Goal: Browse casually: Explore the website without a specific task or goal

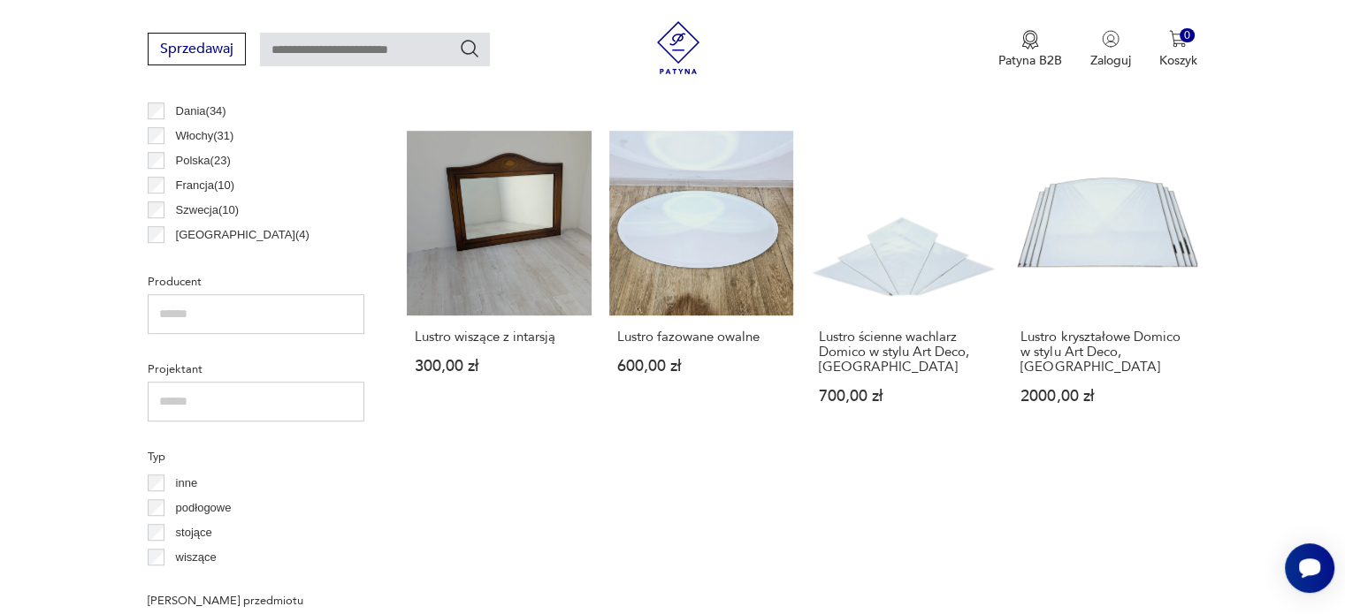
scroll to position [910, 0]
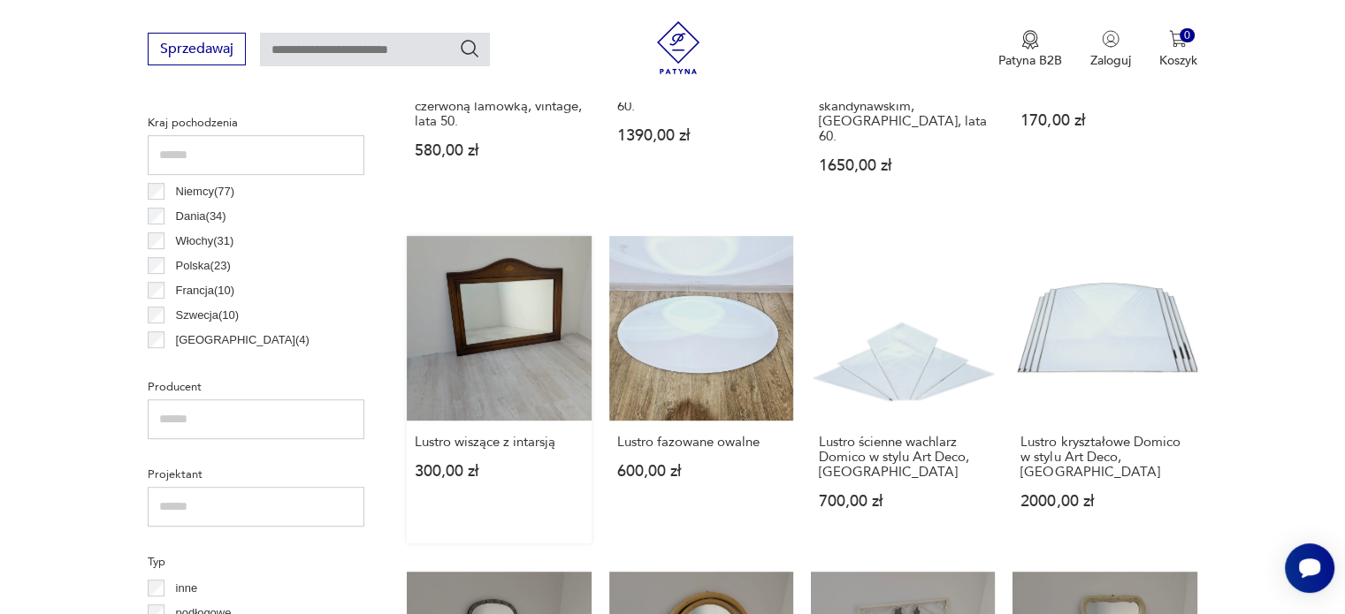
click at [540, 303] on link "Lustro wiszące z intarsją 300,00 zł" at bounding box center [499, 389] width 184 height 307
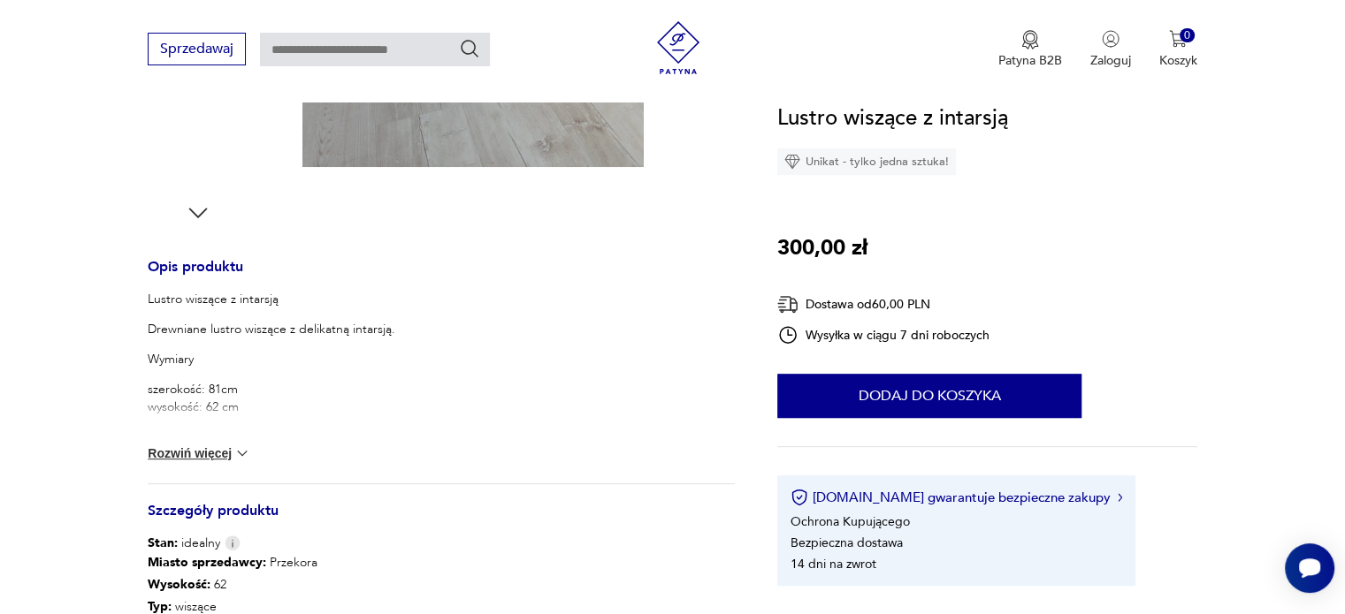
scroll to position [619, 0]
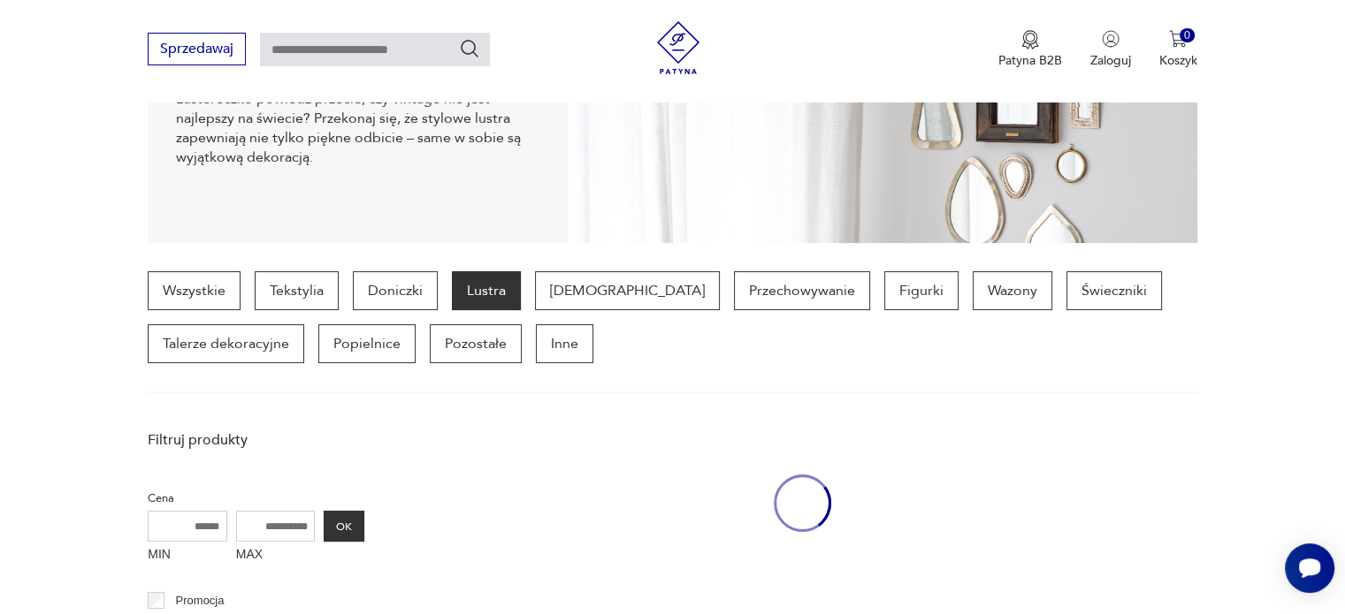
scroll to position [619, 0]
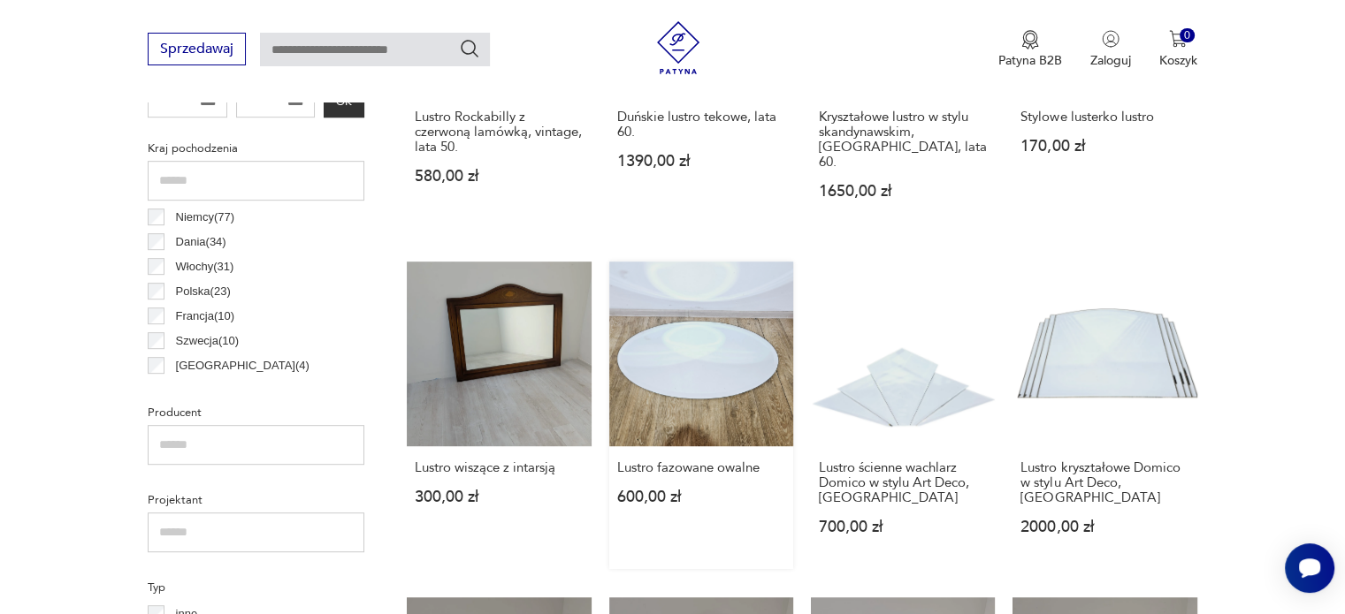
click at [668, 324] on link "Lustro fazowane owalne 600,00 zł" at bounding box center [701, 415] width 184 height 307
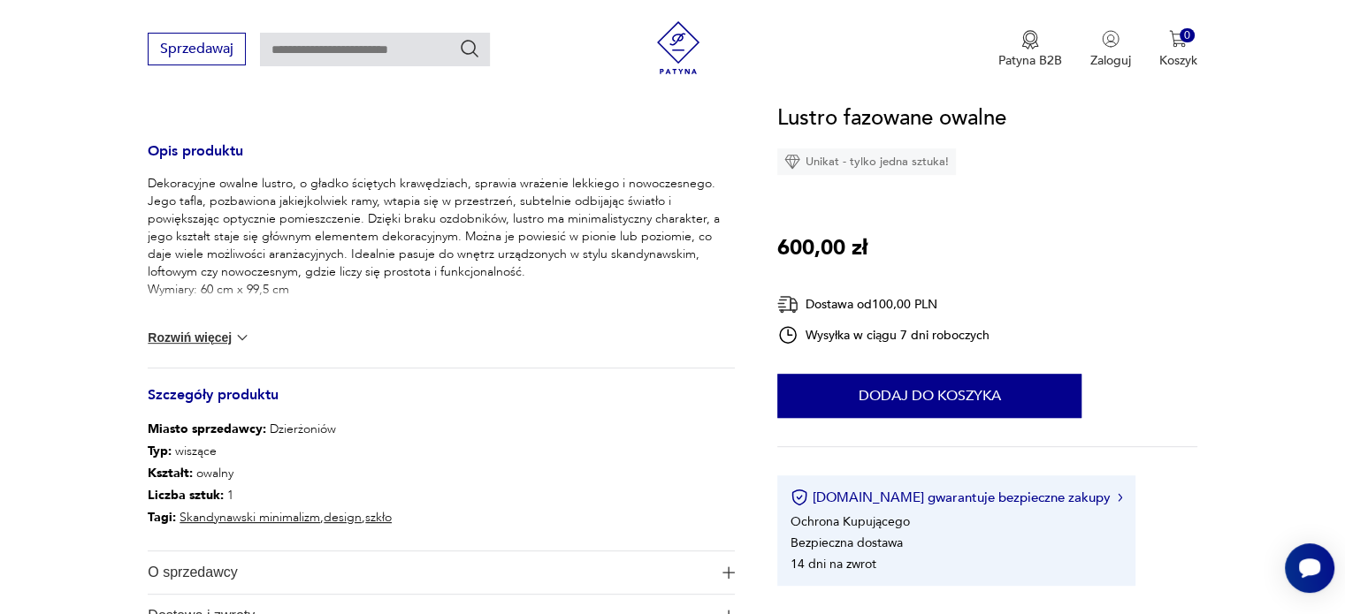
scroll to position [442, 0]
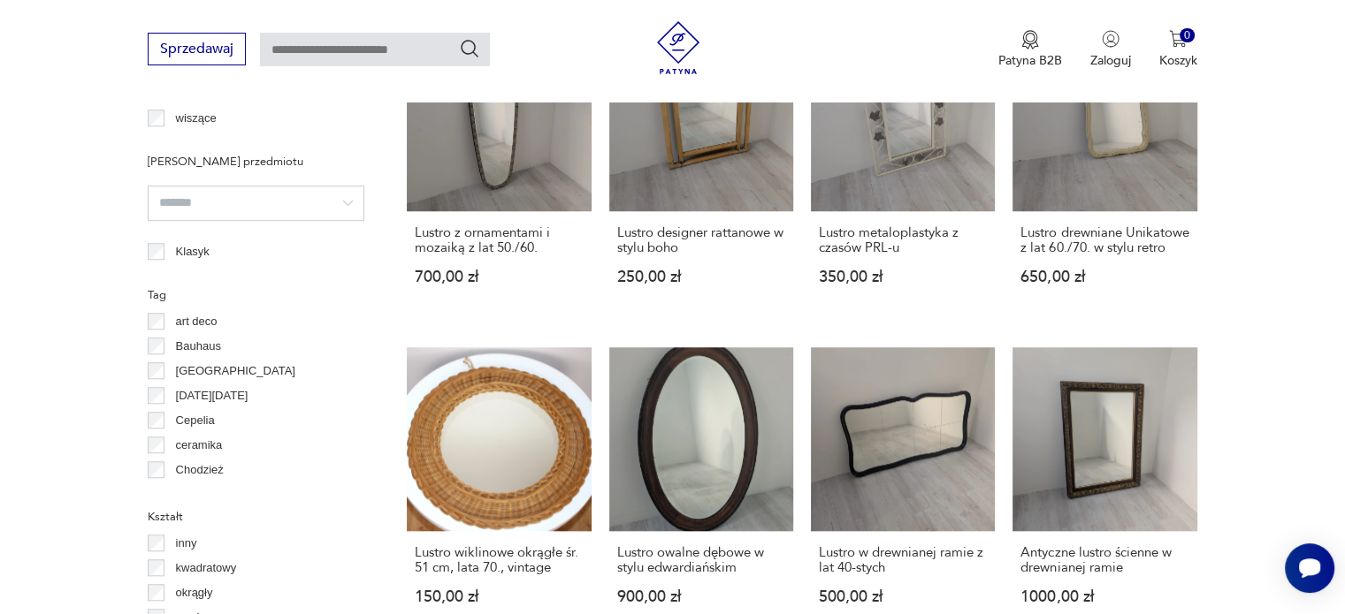
scroll to position [1680, 0]
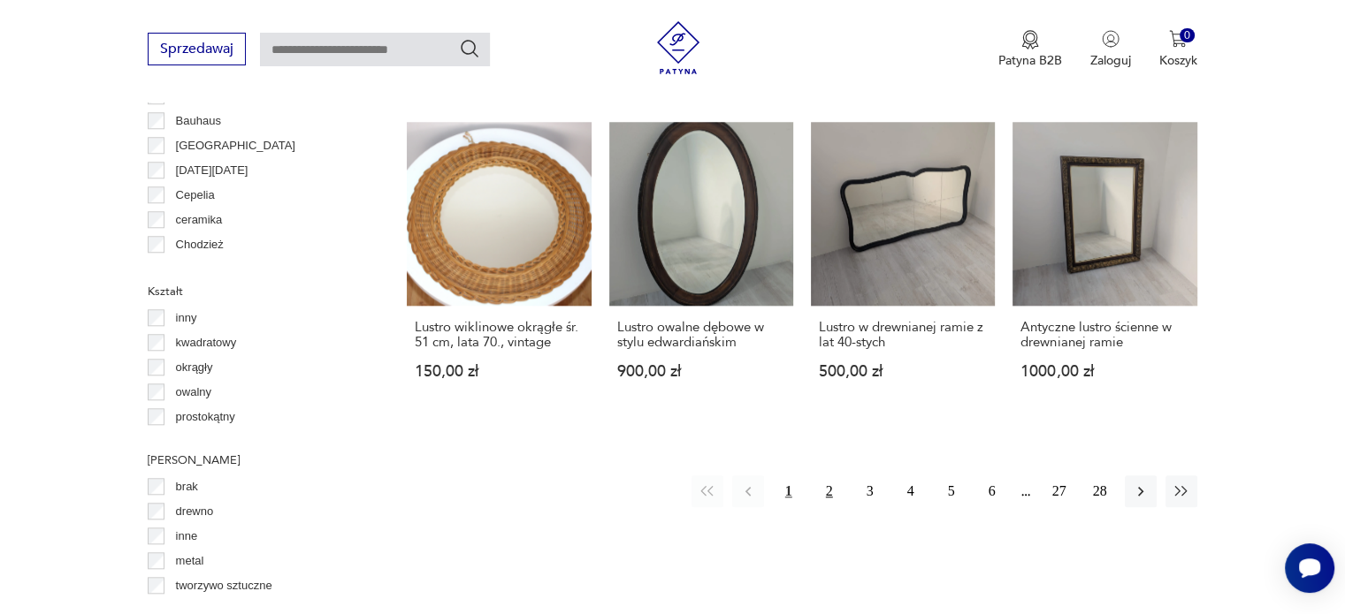
click at [827, 490] on button "2" at bounding box center [829, 492] width 32 height 32
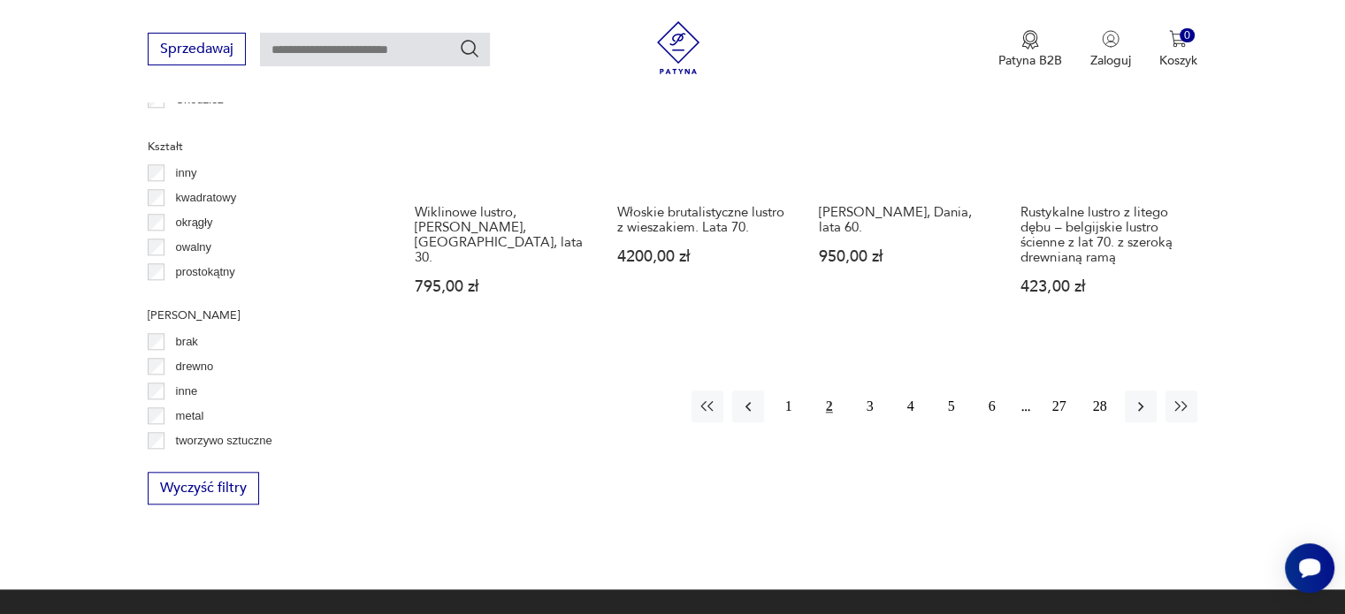
scroll to position [1706, 0]
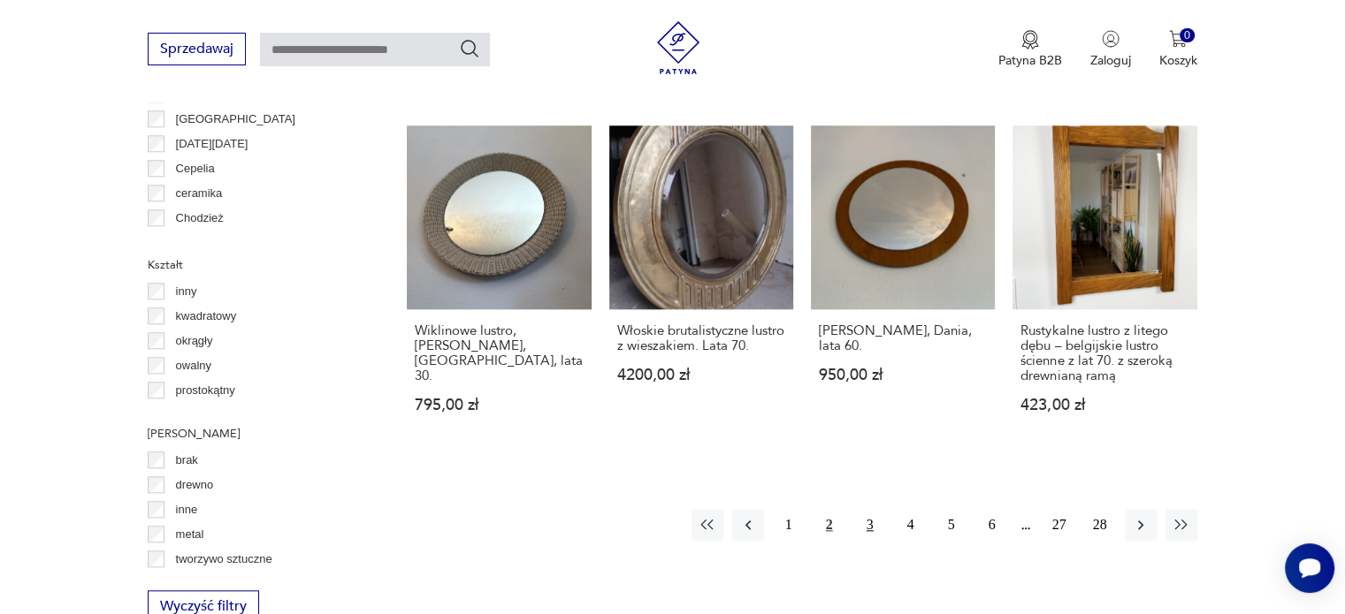
click at [872, 509] on button "3" at bounding box center [870, 525] width 32 height 32
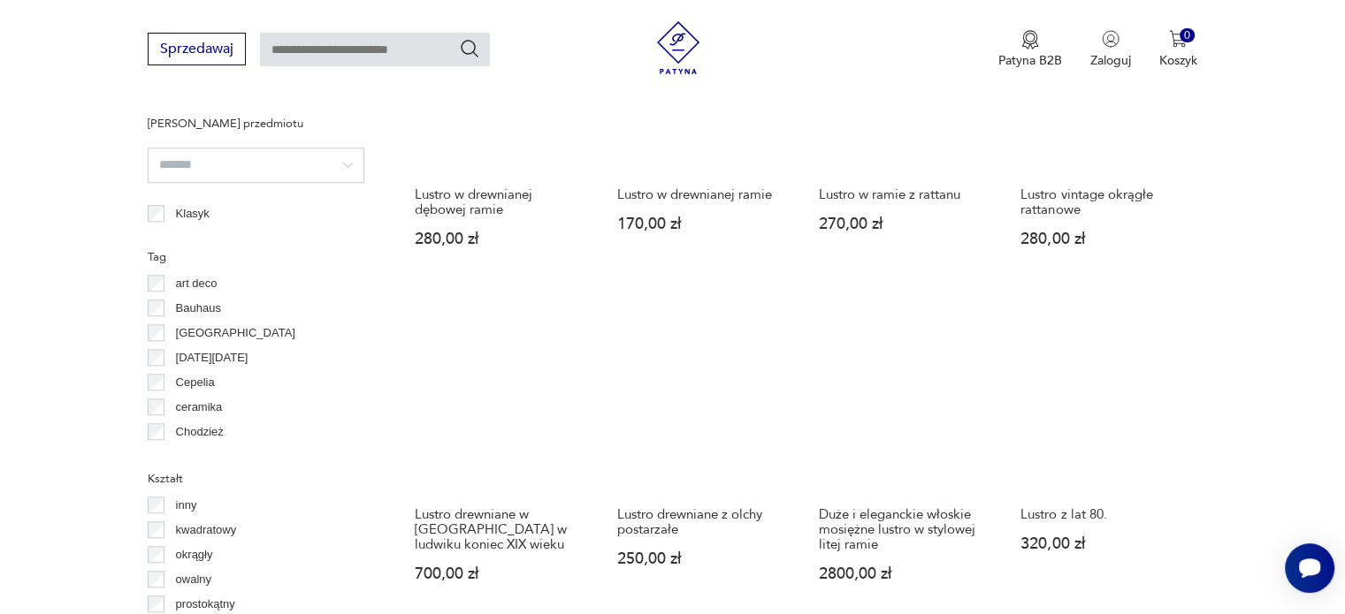
scroll to position [1618, 0]
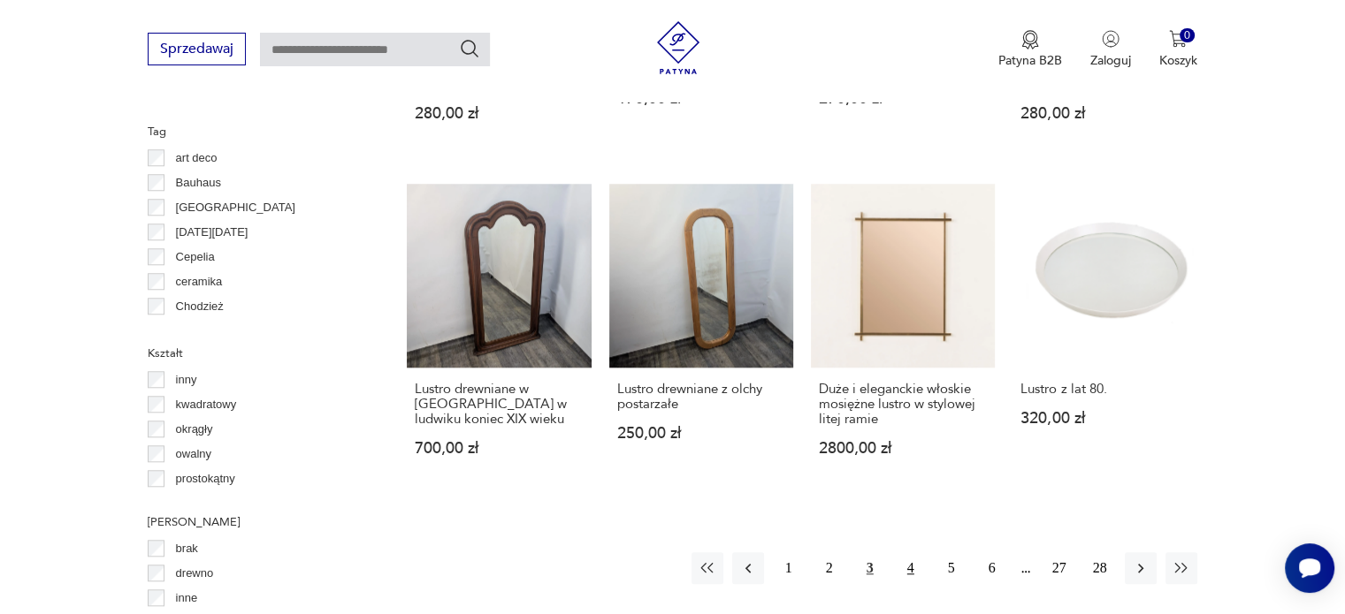
click at [911, 552] on button "4" at bounding box center [911, 568] width 32 height 32
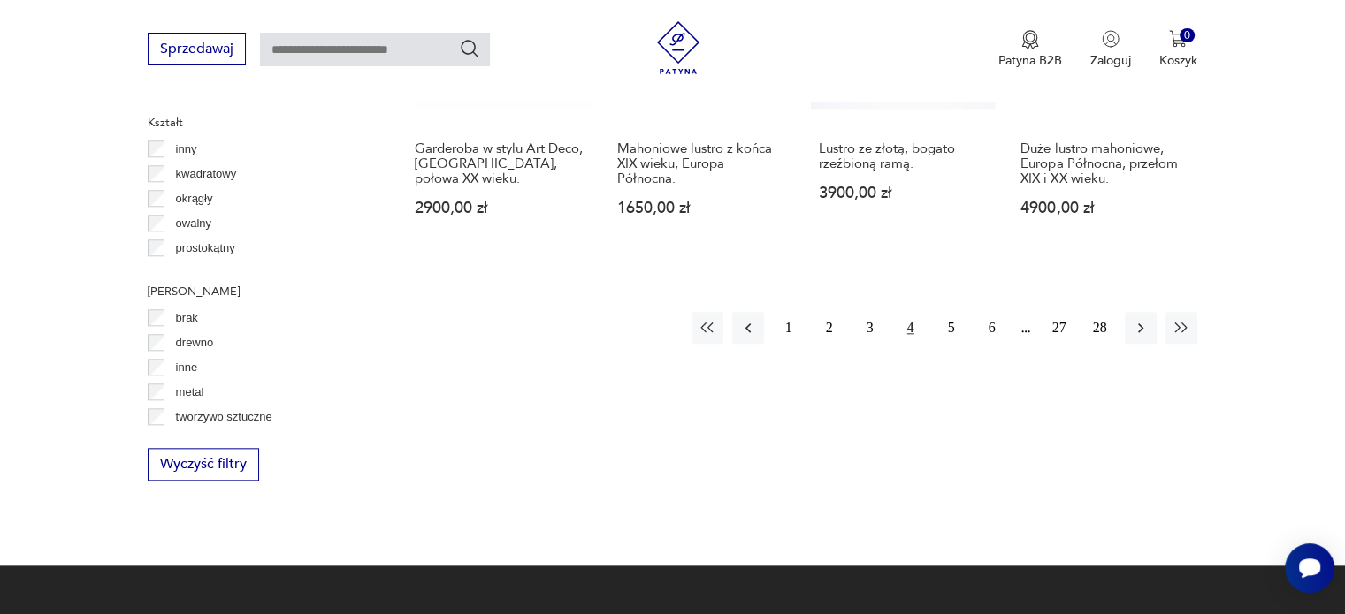
scroll to position [1883, 0]
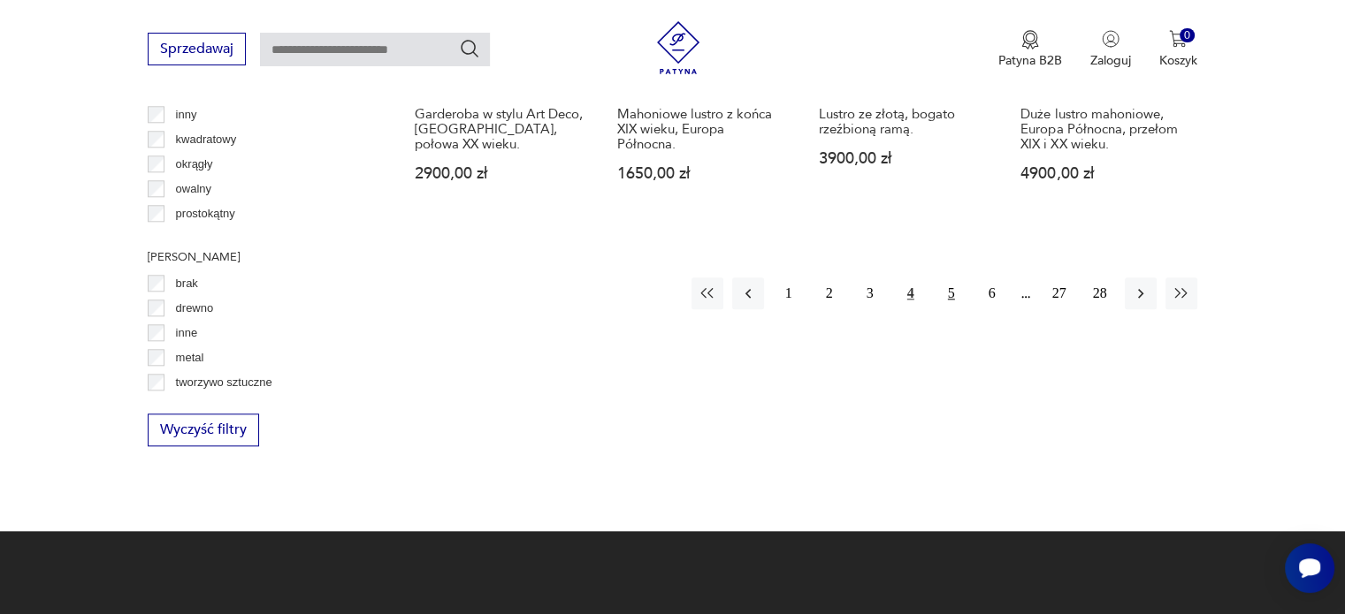
click at [951, 278] on button "5" at bounding box center [951, 294] width 32 height 32
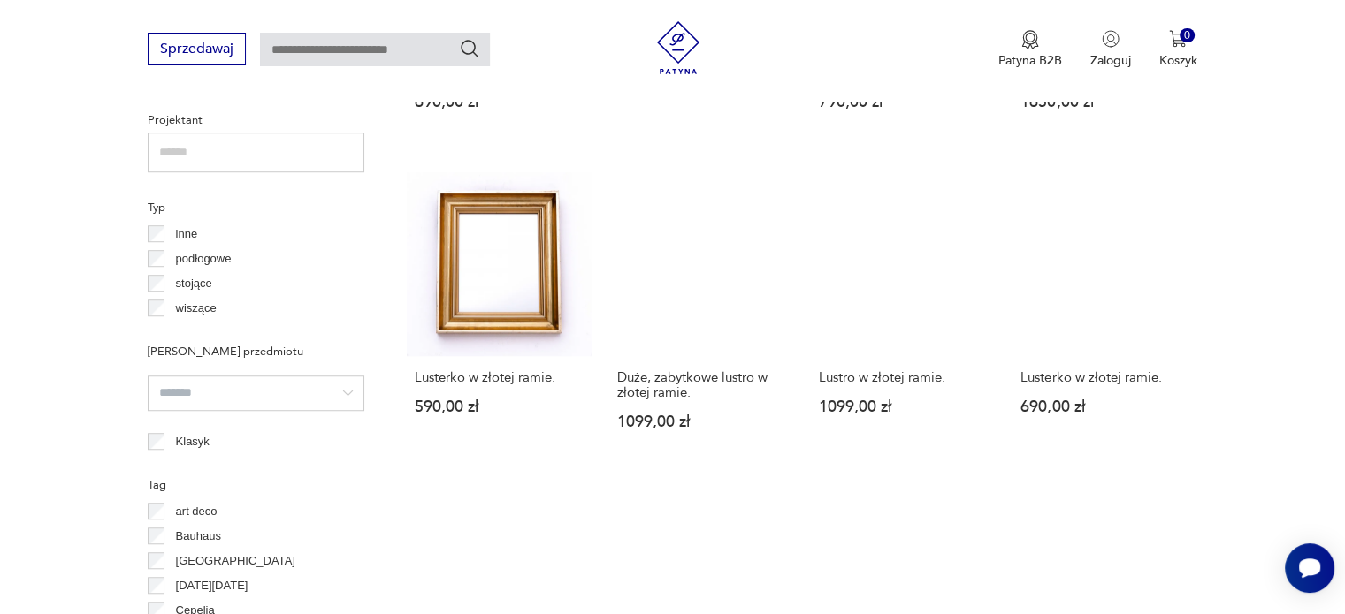
scroll to position [1618, 0]
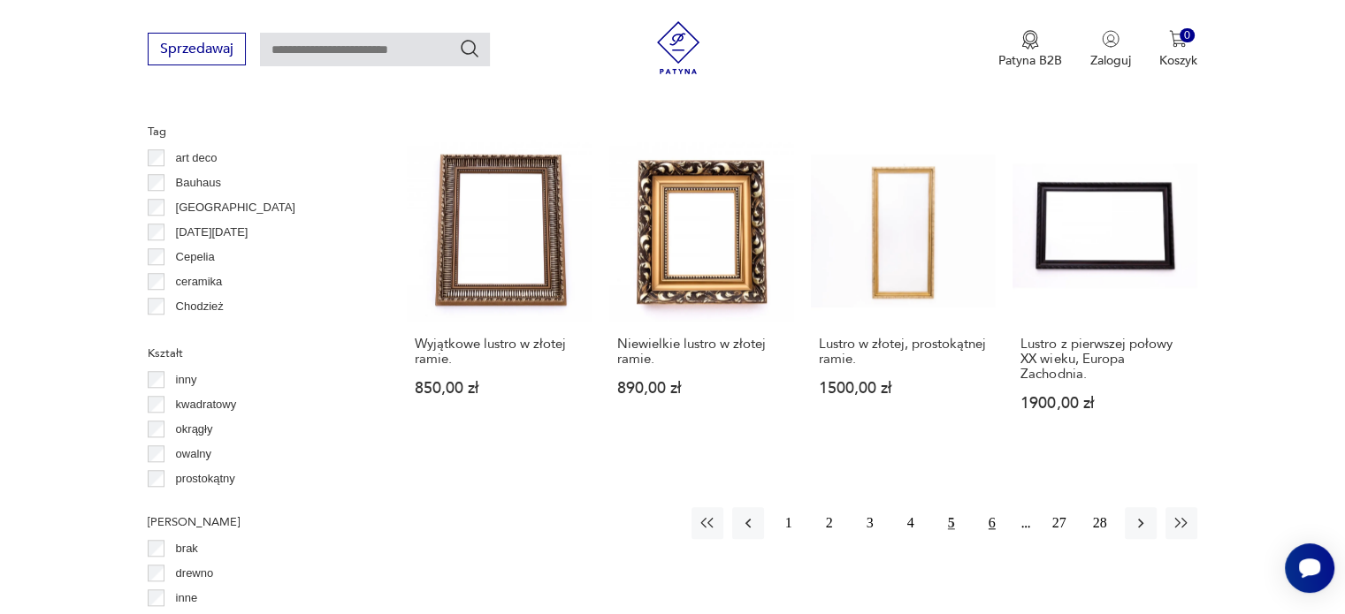
click at [989, 523] on button "6" at bounding box center [992, 523] width 32 height 32
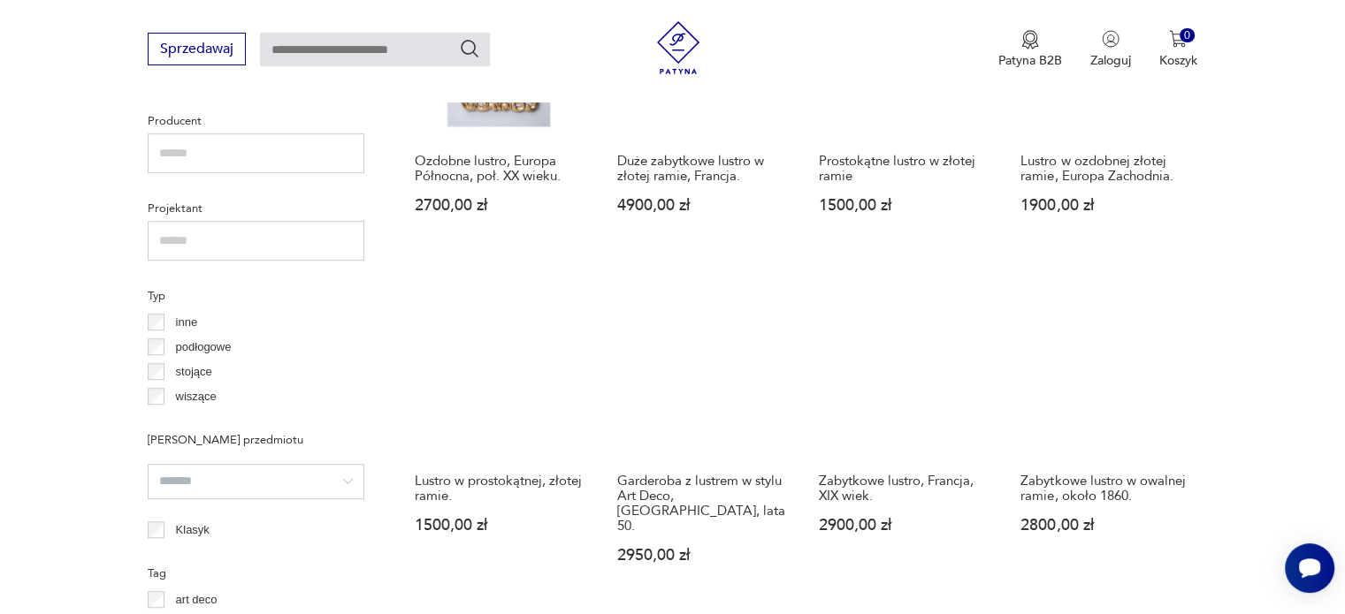
scroll to position [1618, 0]
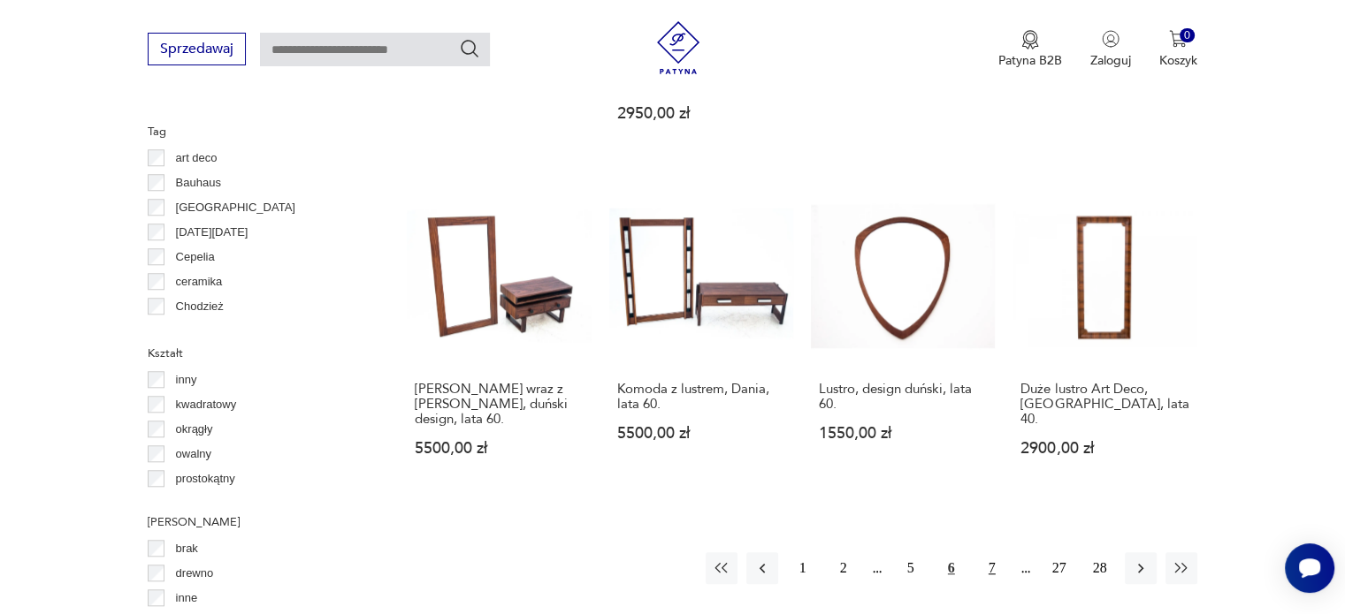
click at [990, 552] on button "7" at bounding box center [992, 568] width 32 height 32
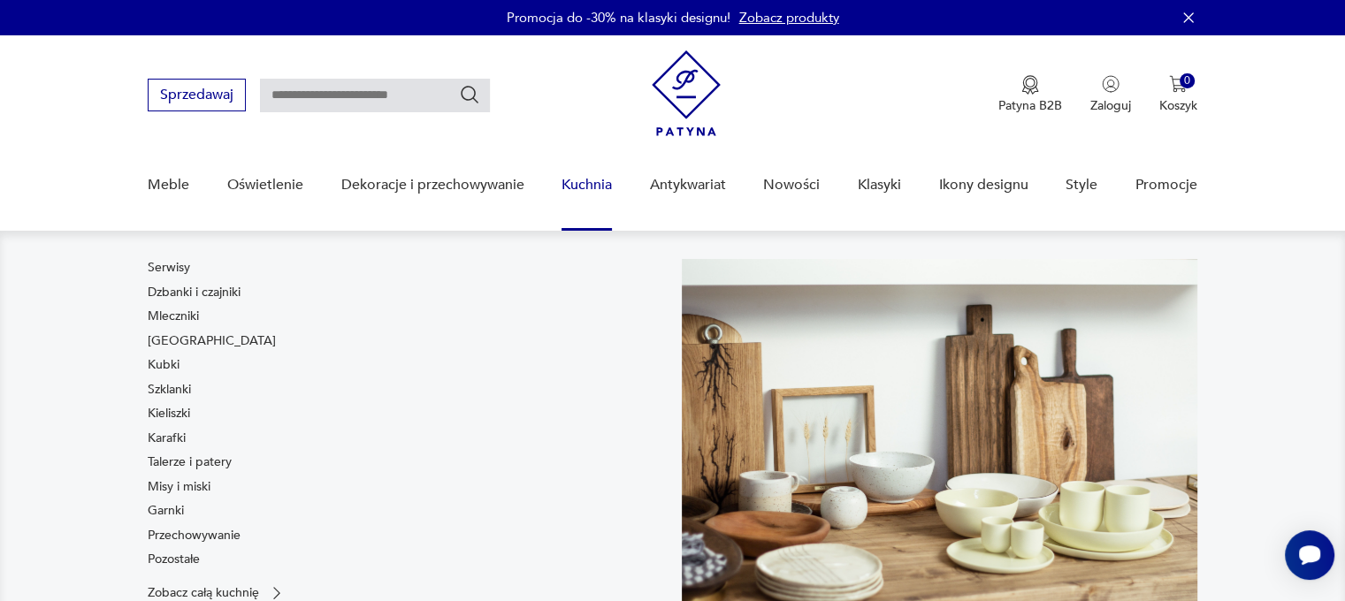
click at [582, 183] on link "Kuchnia" at bounding box center [586, 185] width 50 height 68
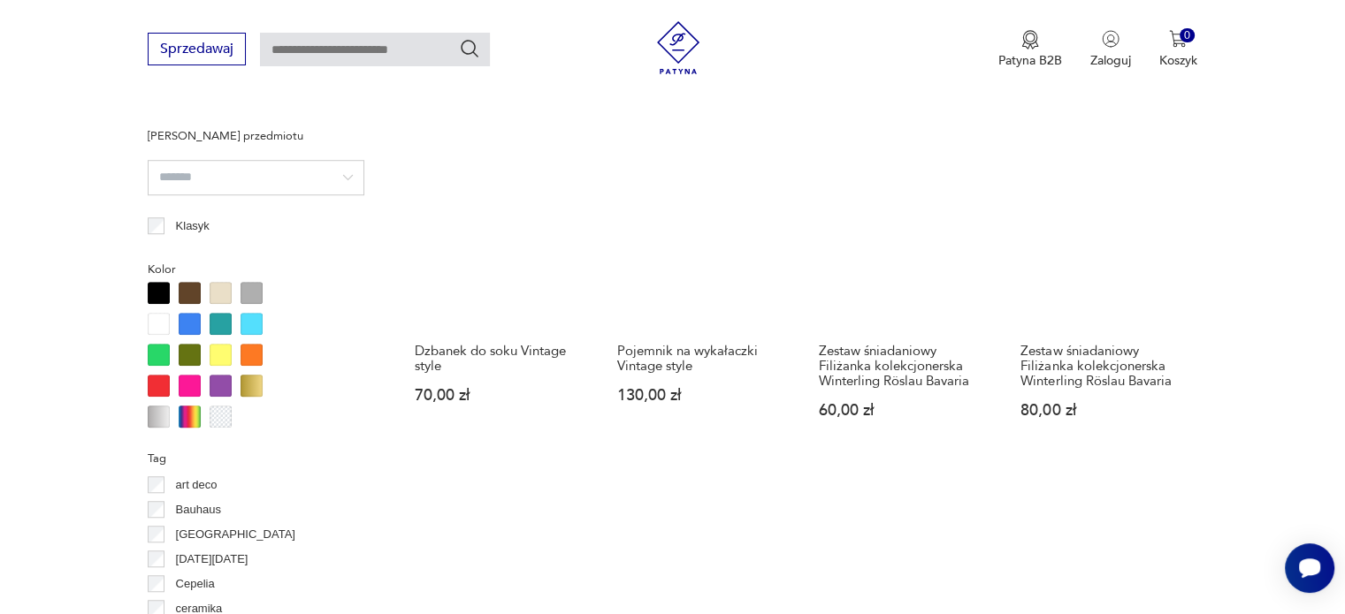
scroll to position [1778, 0]
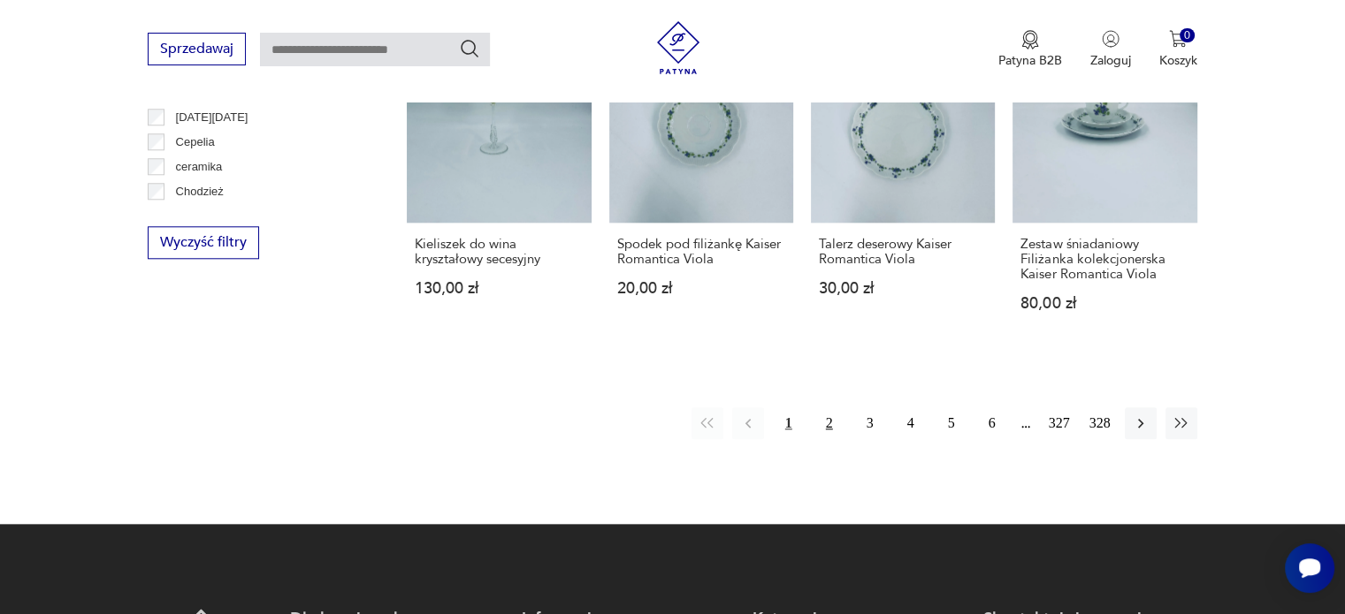
click at [834, 426] on button "2" at bounding box center [829, 424] width 32 height 32
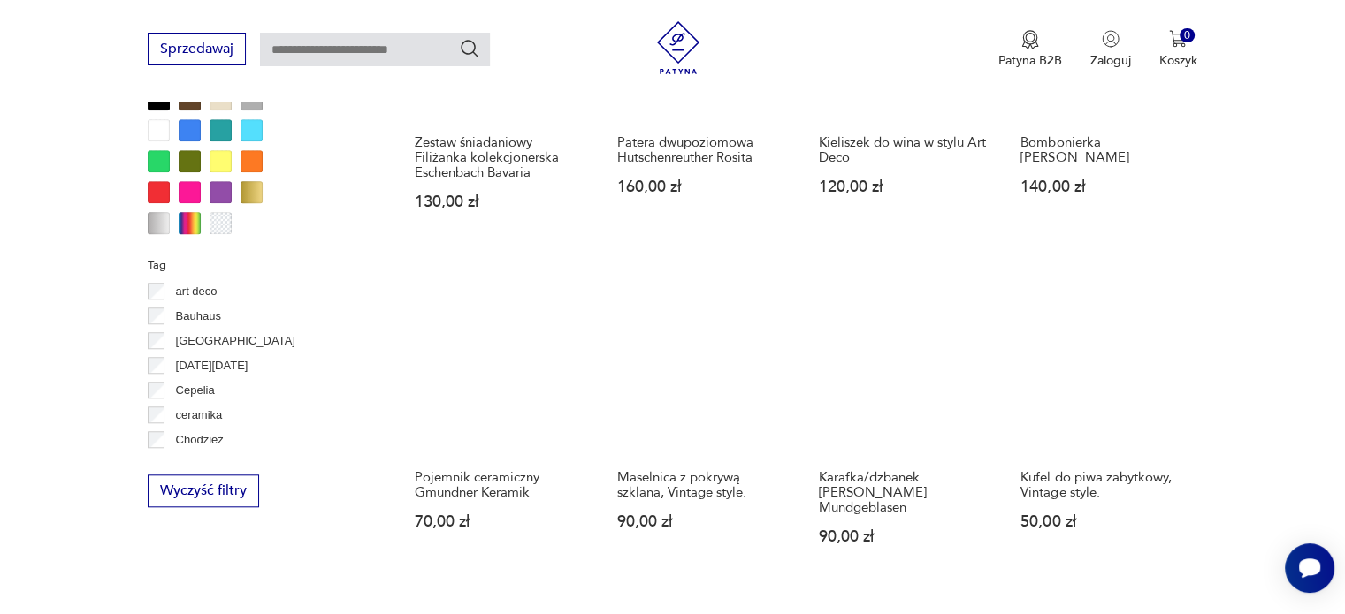
scroll to position [1794, 0]
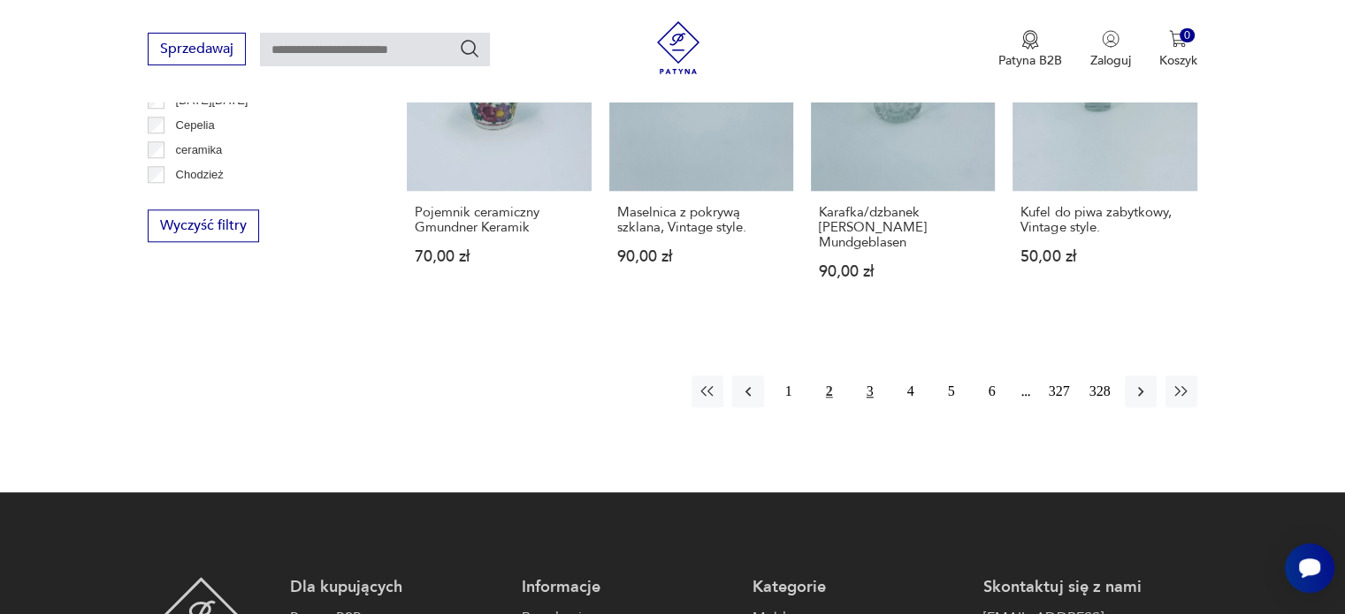
click at [870, 376] on button "3" at bounding box center [870, 392] width 32 height 32
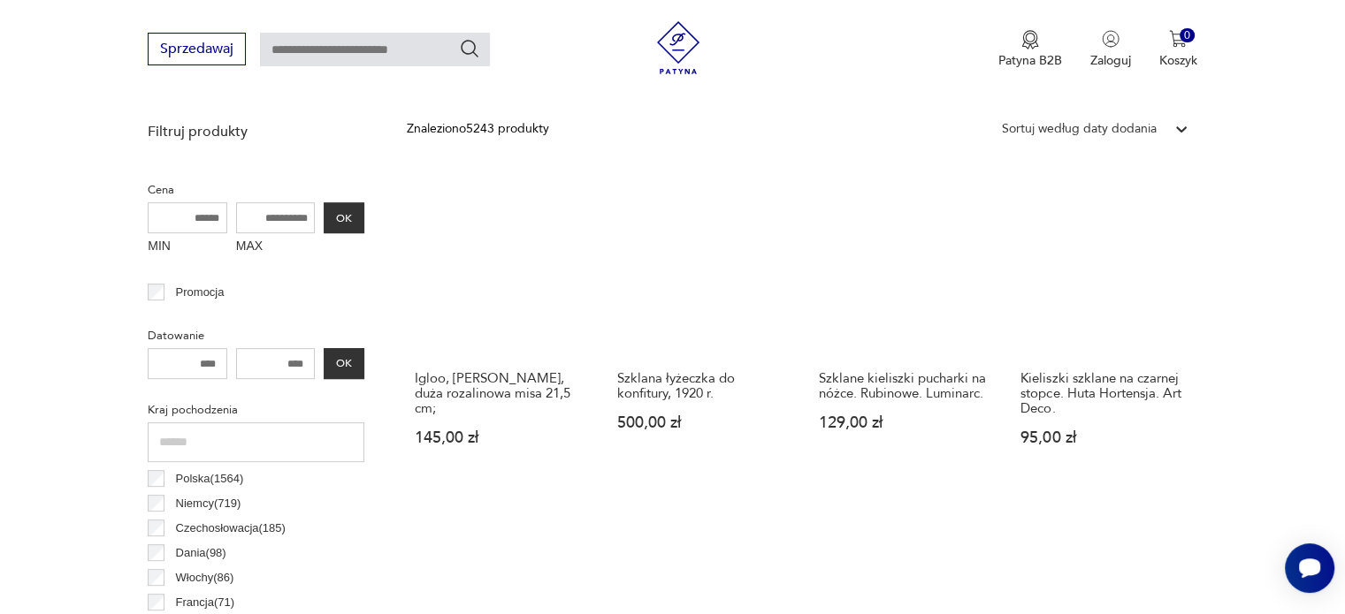
scroll to position [469, 0]
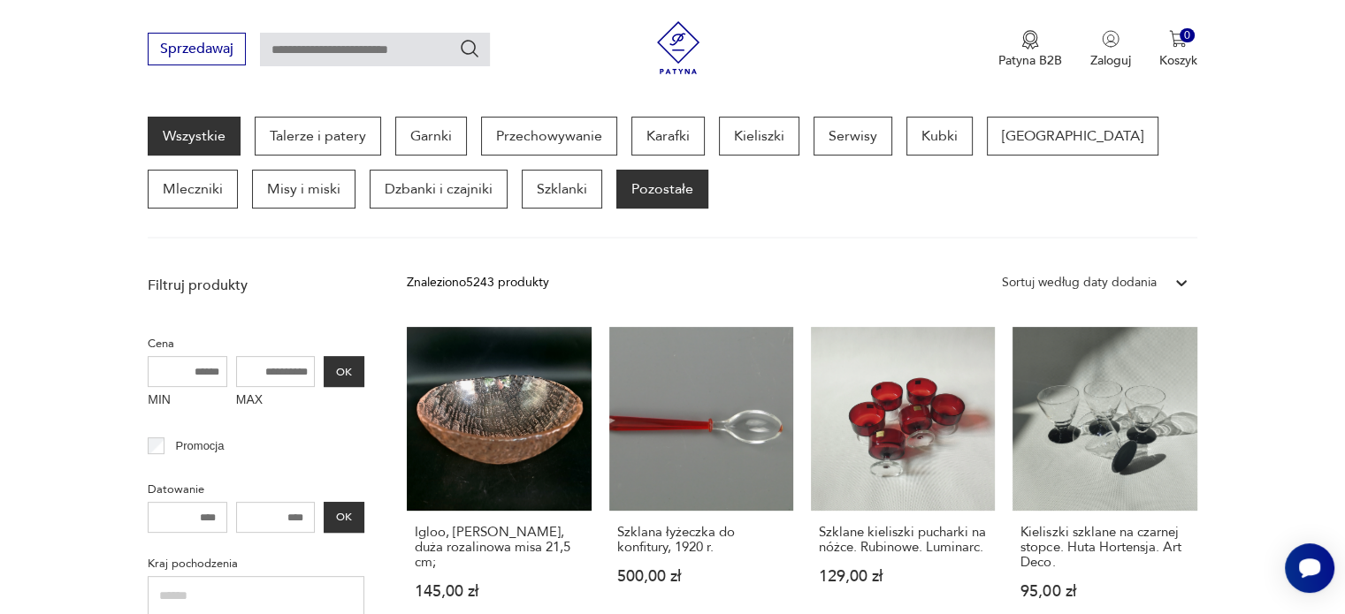
click at [616, 179] on p "Pozostałe" at bounding box center [662, 189] width 92 height 39
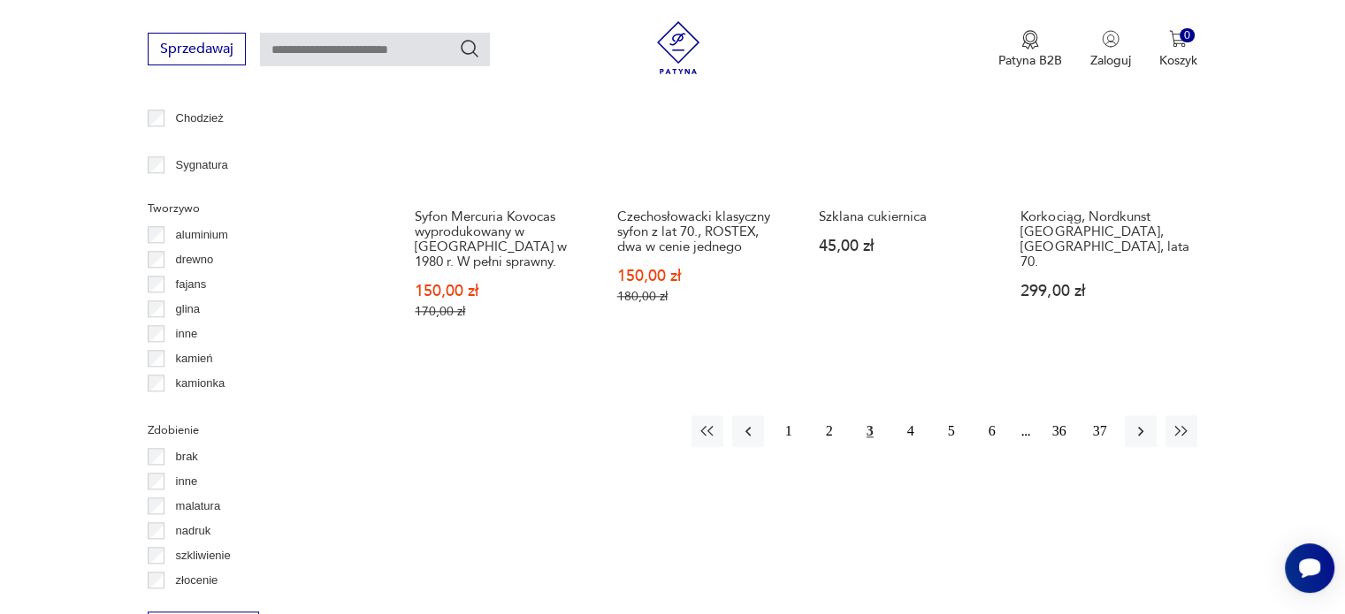
scroll to position [1971, 0]
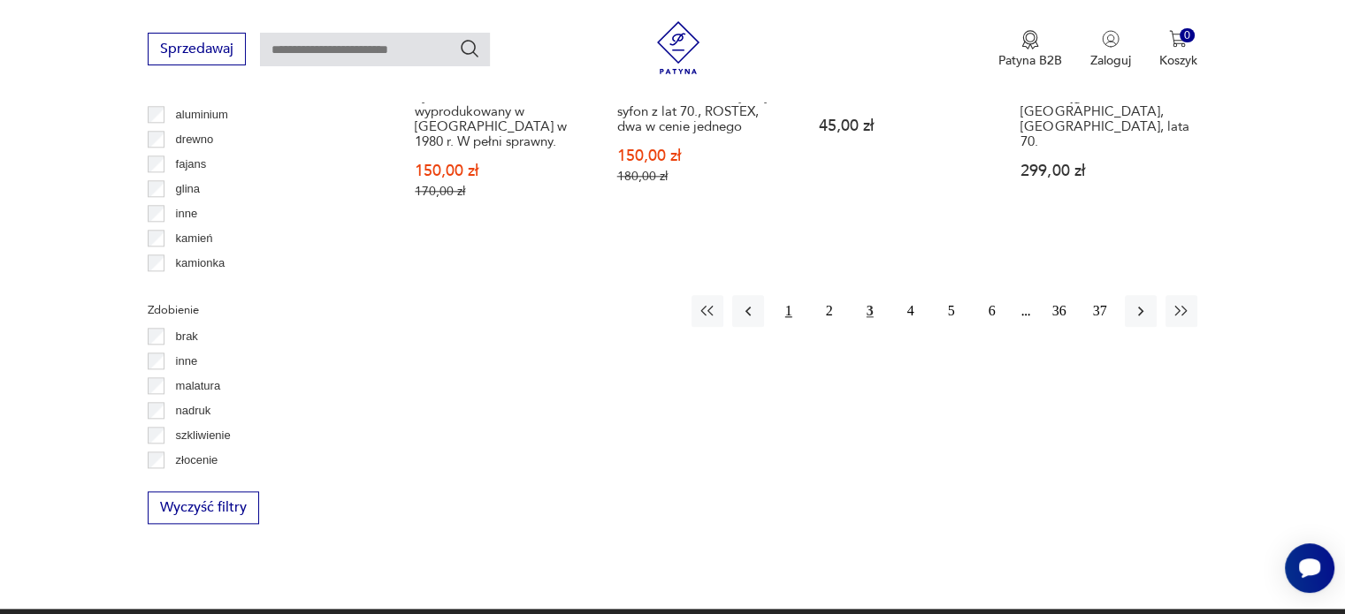
click at [785, 295] on button "1" at bounding box center [789, 311] width 32 height 32
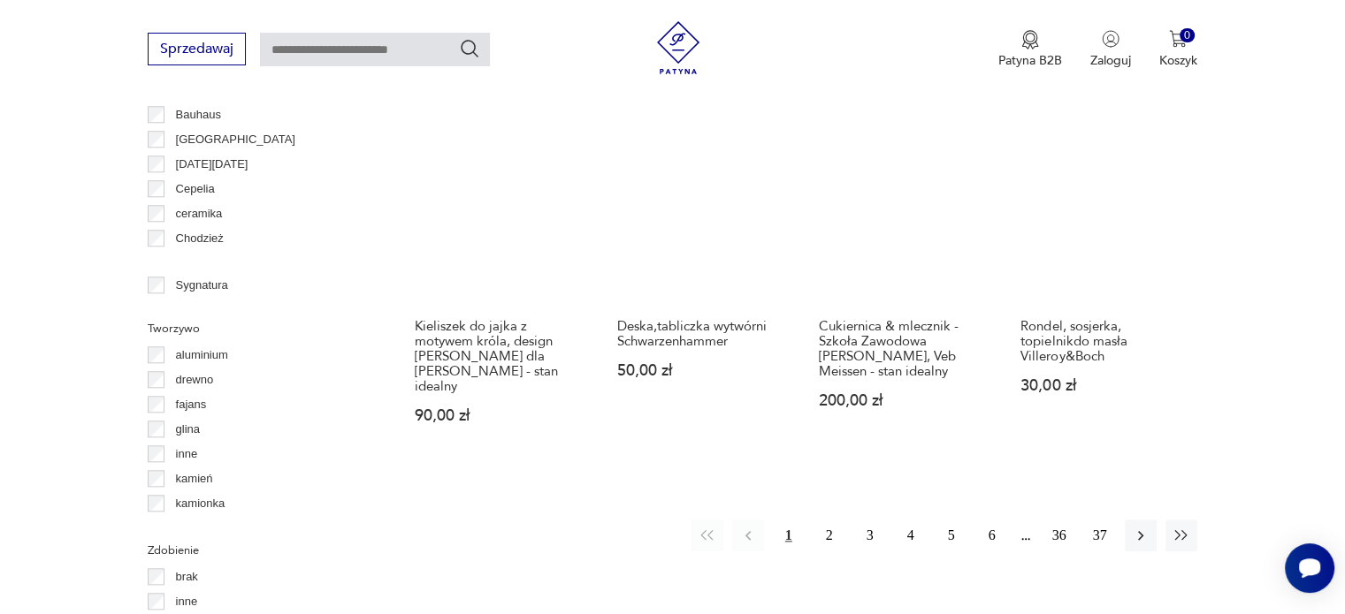
scroll to position [1883, 0]
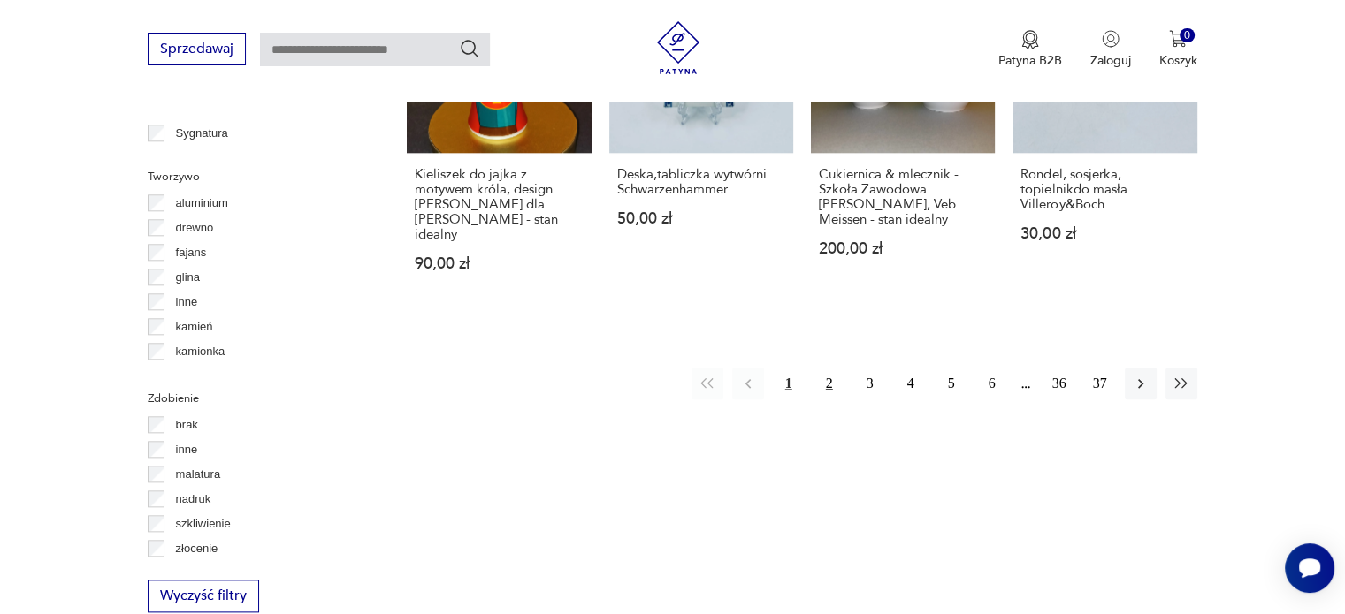
click at [833, 368] on button "2" at bounding box center [829, 384] width 32 height 32
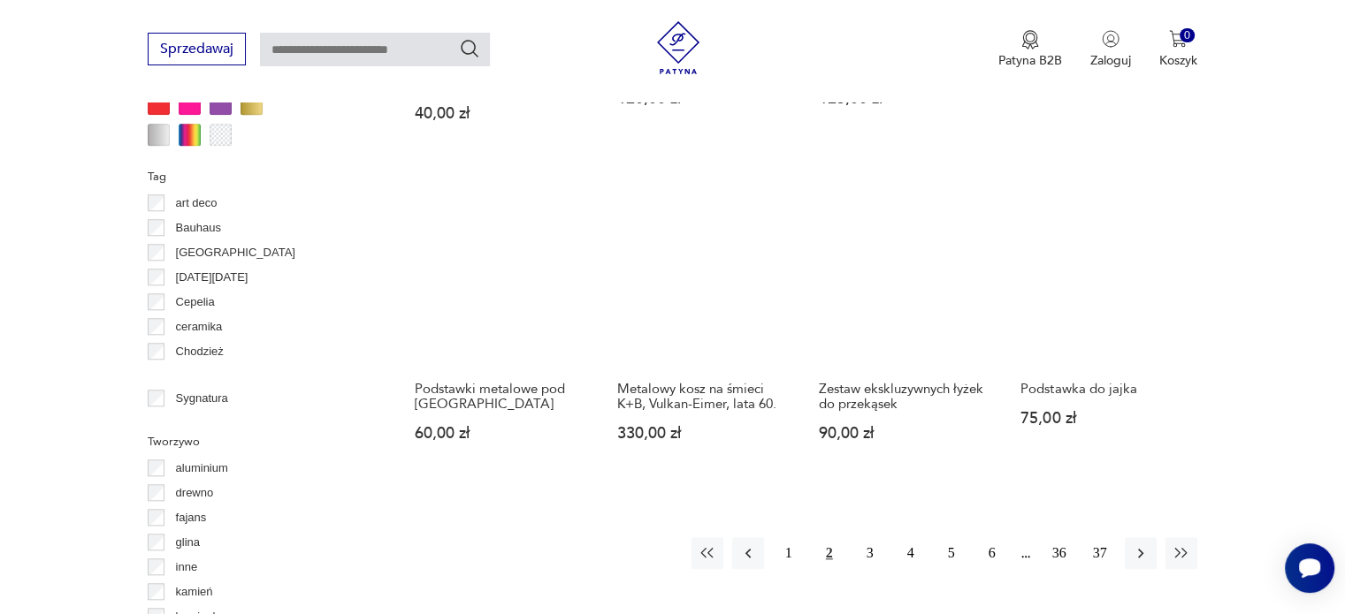
scroll to position [1706, 0]
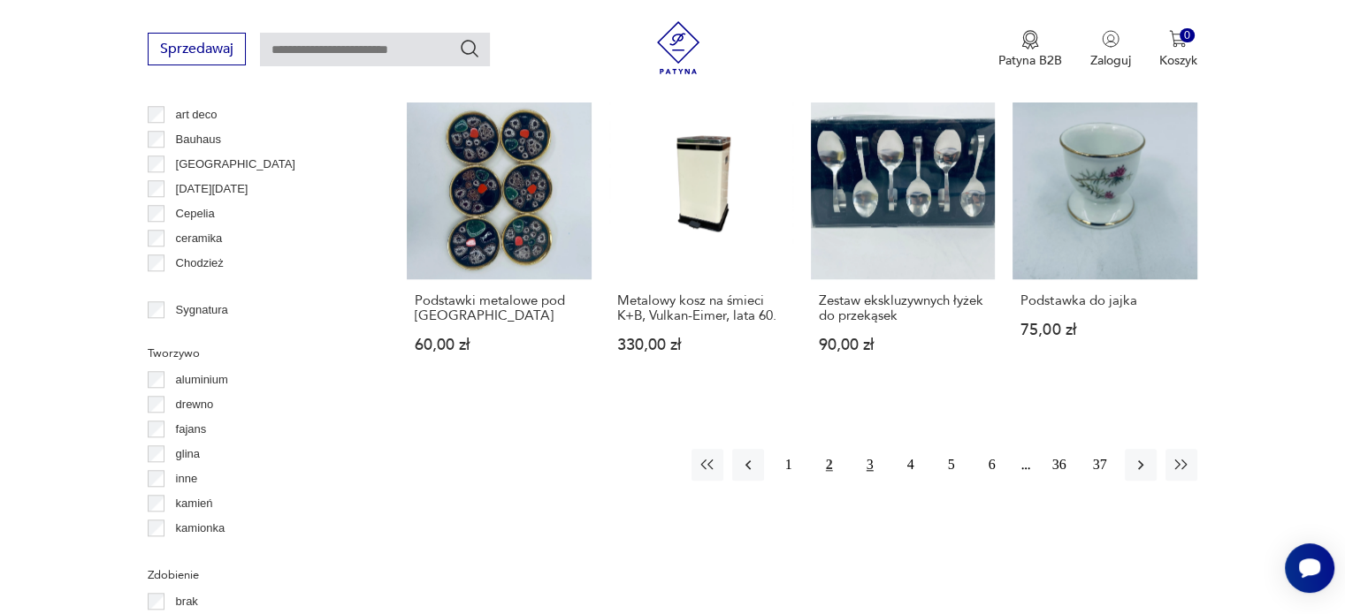
click at [866, 464] on button "3" at bounding box center [870, 465] width 32 height 32
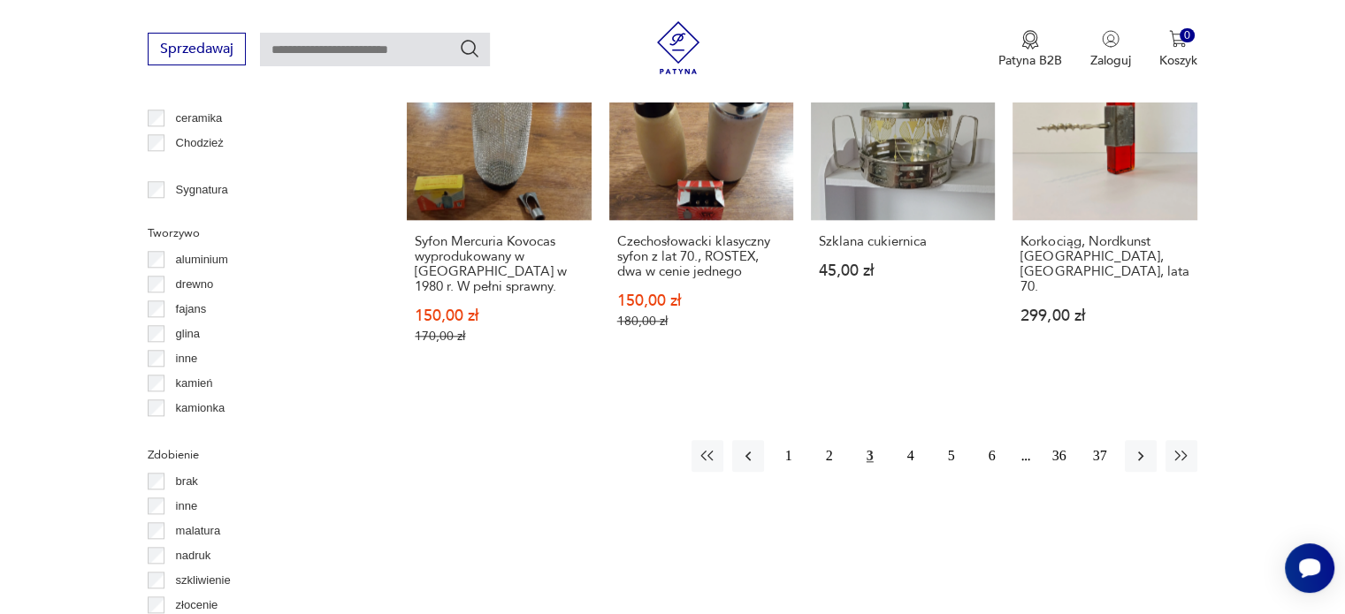
scroll to position [2060, 0]
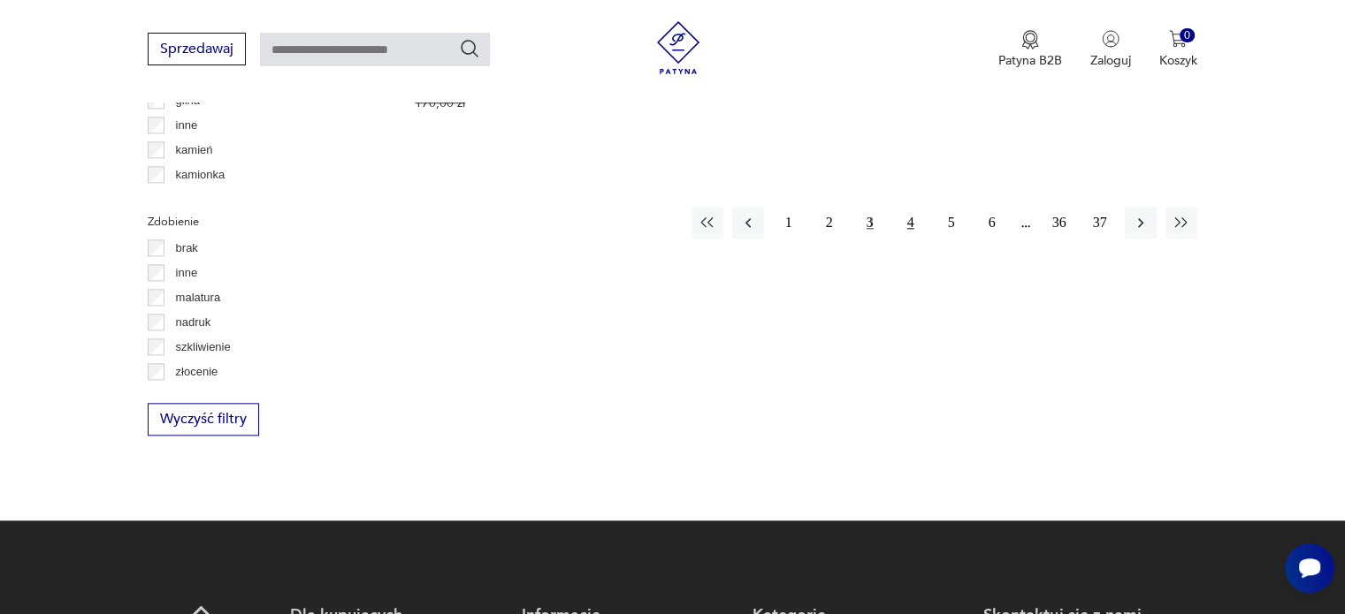
click at [915, 207] on button "4" at bounding box center [911, 223] width 32 height 32
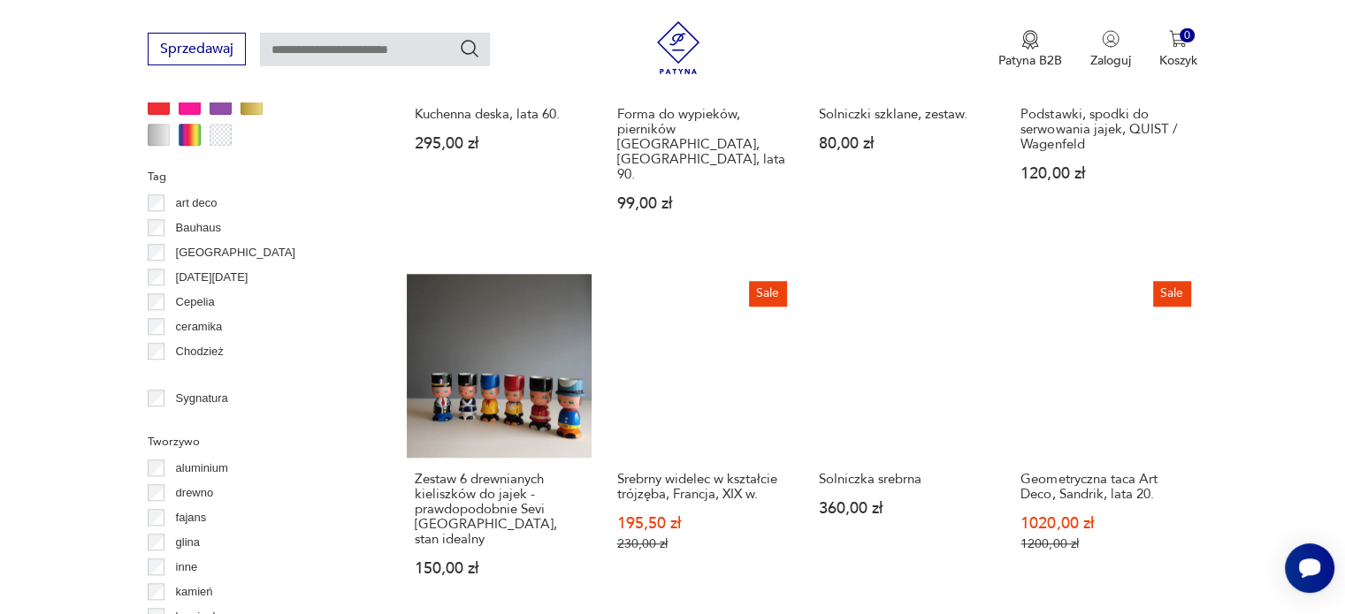
scroll to position [1883, 0]
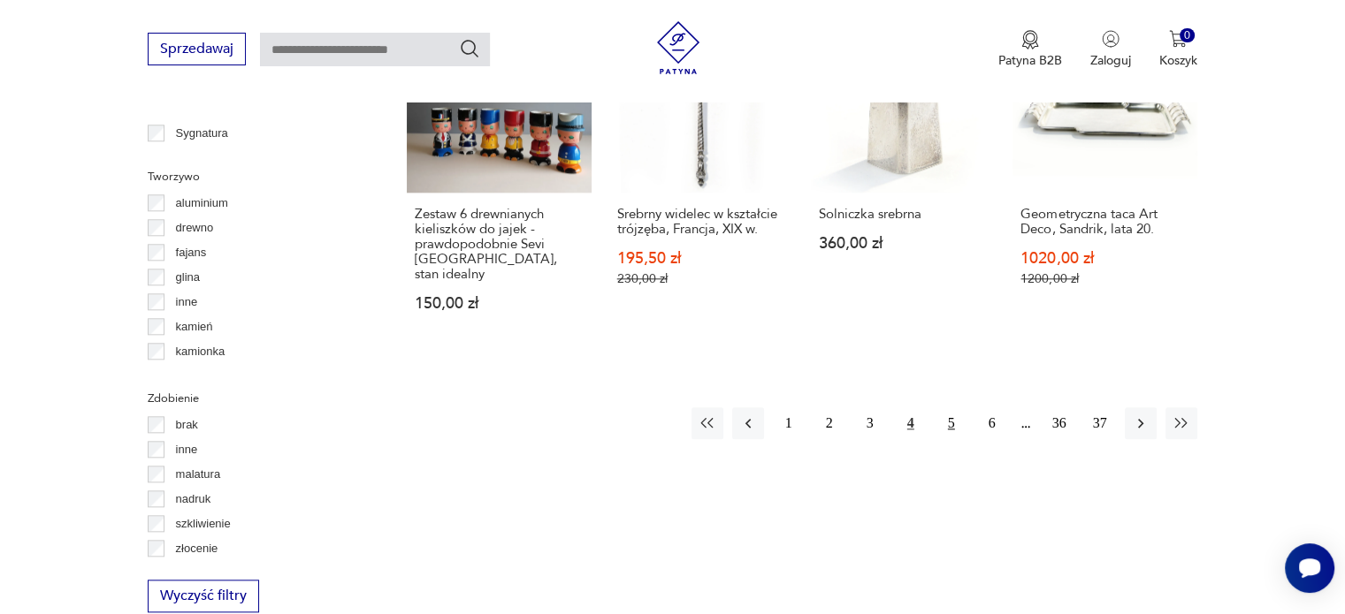
click at [944, 408] on button "5" at bounding box center [951, 424] width 32 height 32
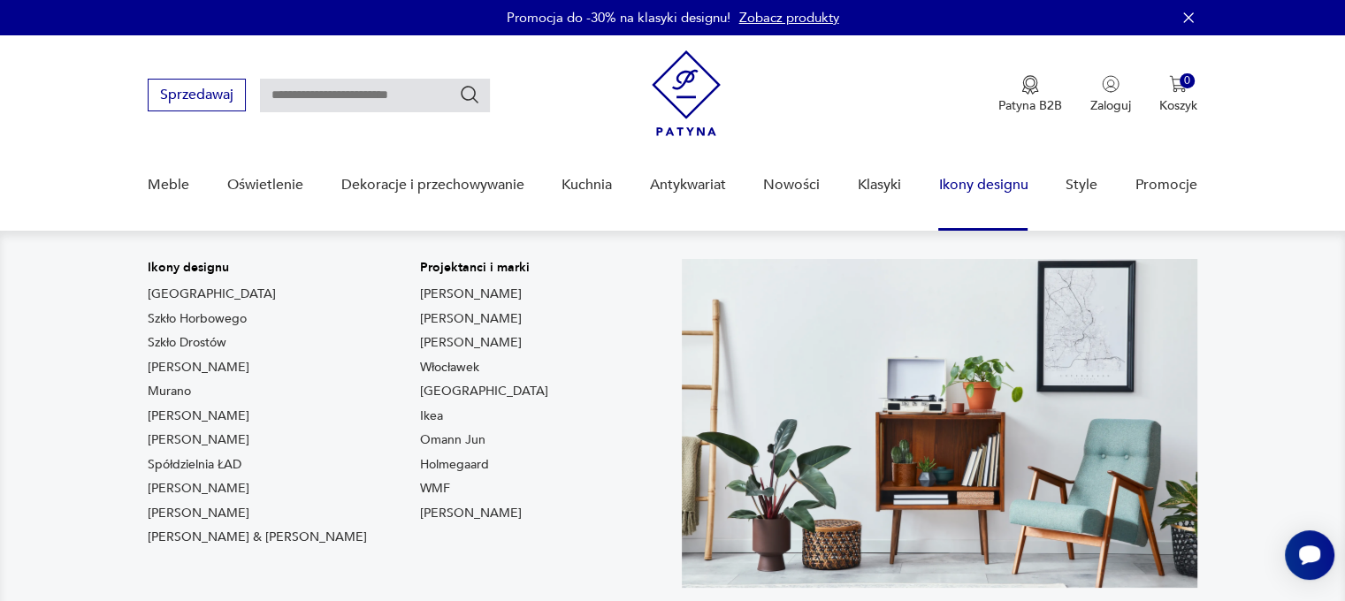
click at [996, 183] on link "Ikony designu" at bounding box center [982, 185] width 89 height 68
click at [998, 181] on link "Ikony designu" at bounding box center [982, 185] width 89 height 68
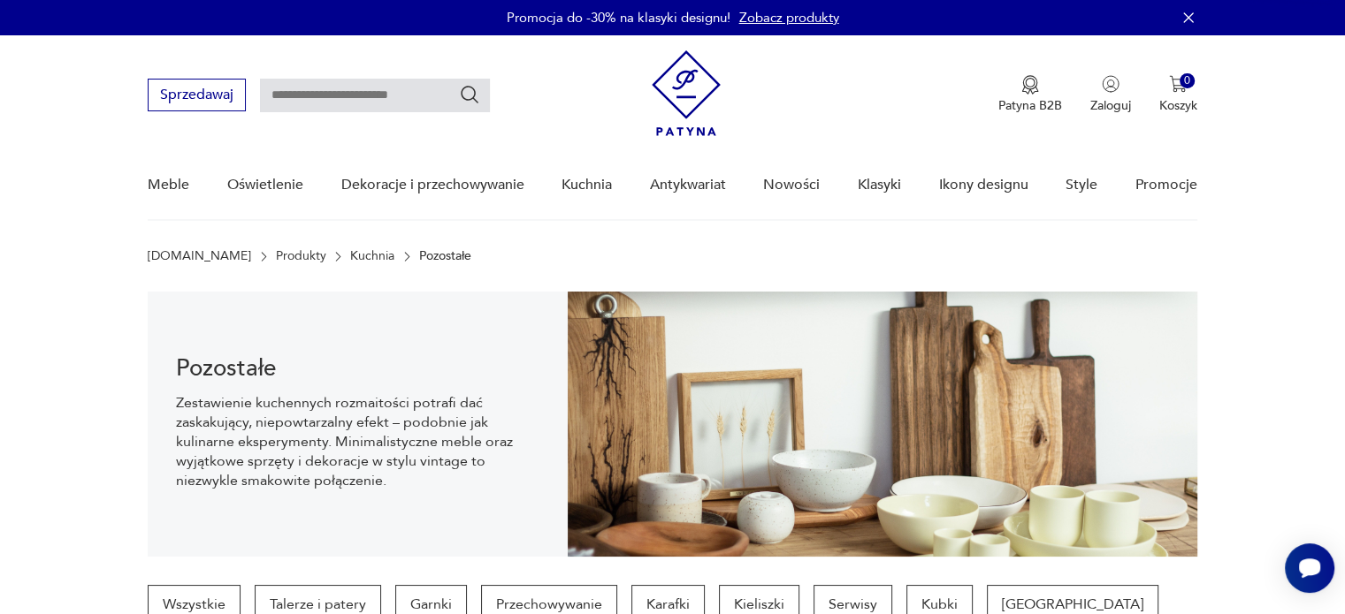
click at [1184, 20] on icon "button" at bounding box center [1188, 18] width 18 height 18
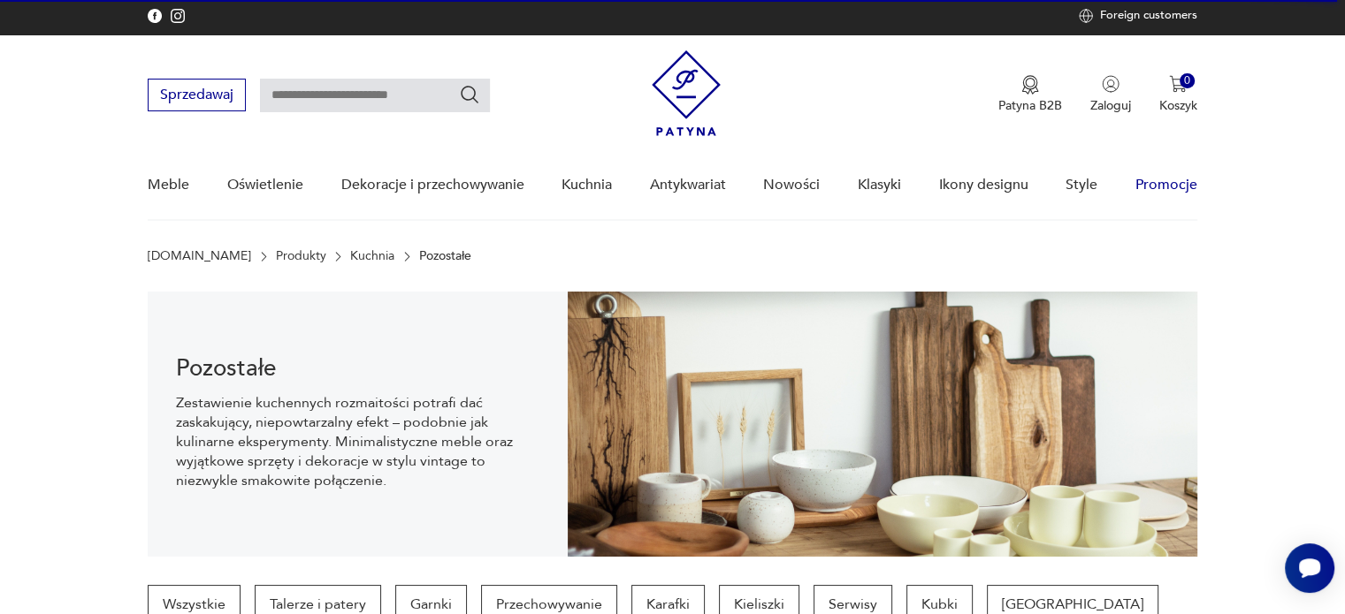
click at [1163, 175] on link "Promocje" at bounding box center [1166, 185] width 62 height 68
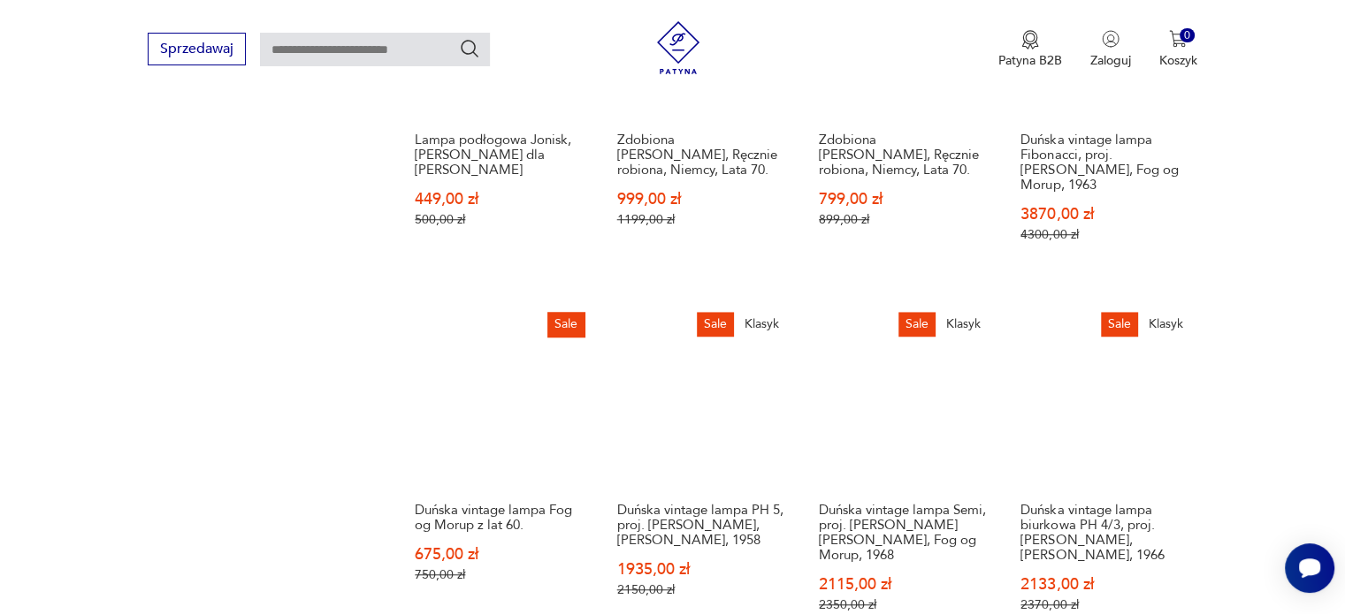
scroll to position [1731, 0]
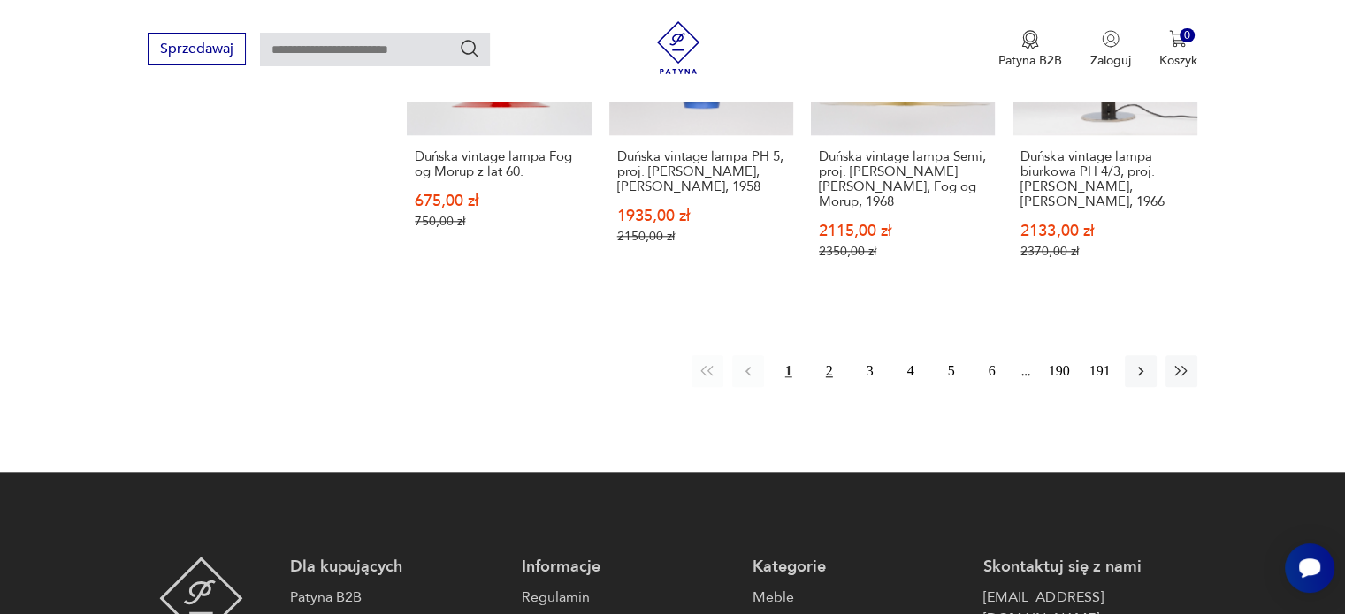
click at [831, 369] on button "2" at bounding box center [829, 371] width 32 height 32
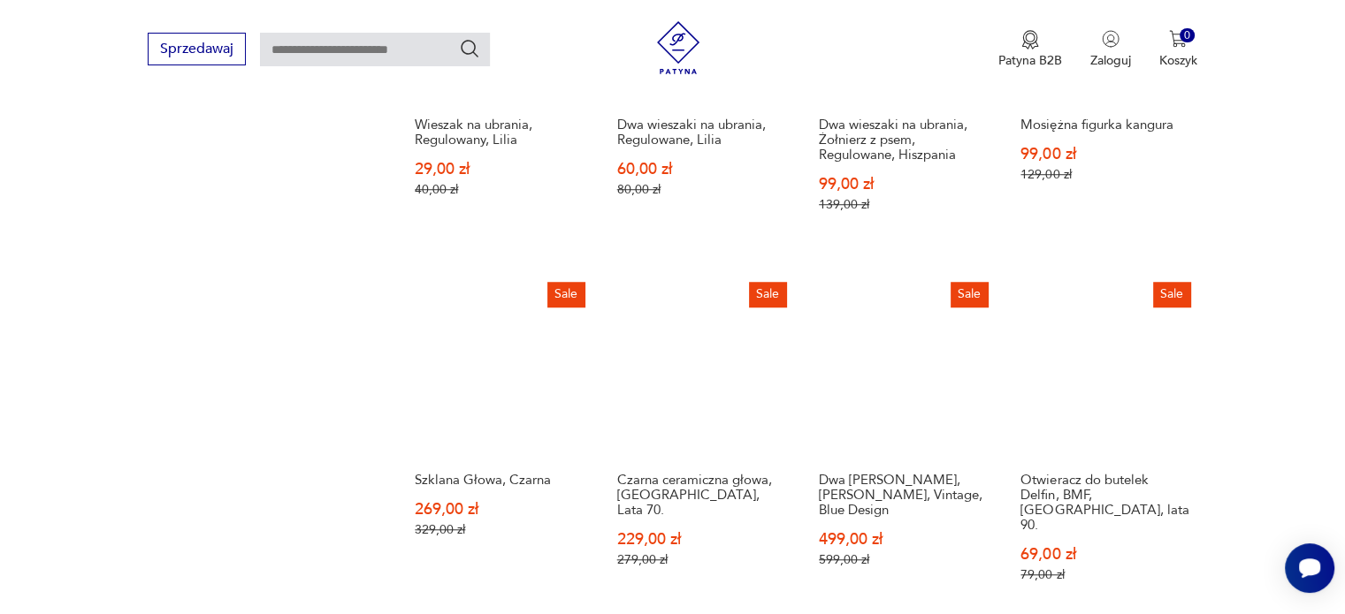
scroll to position [1731, 0]
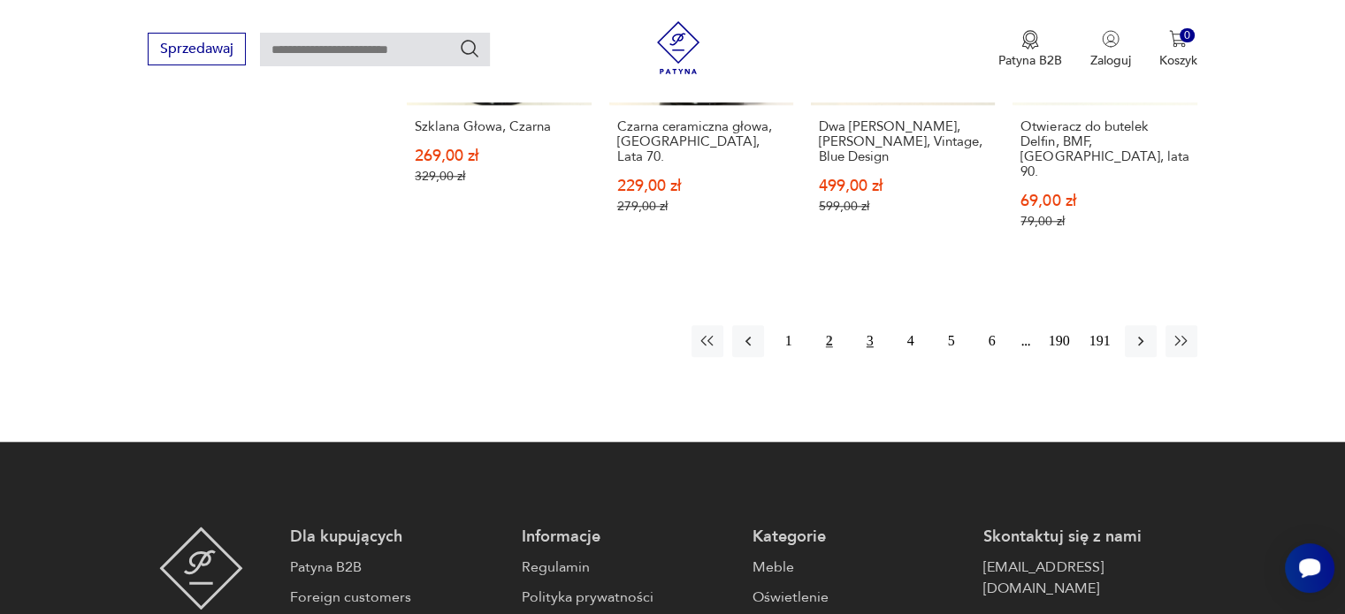
click at [869, 325] on button "3" at bounding box center [870, 341] width 32 height 32
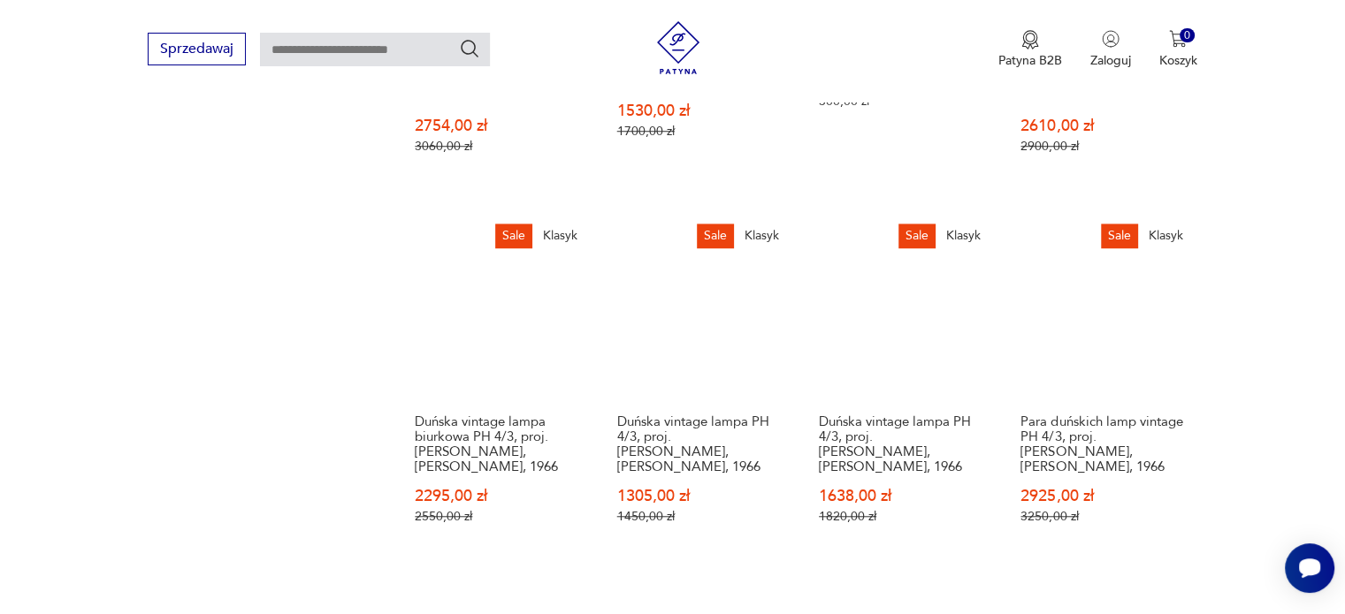
scroll to position [1819, 0]
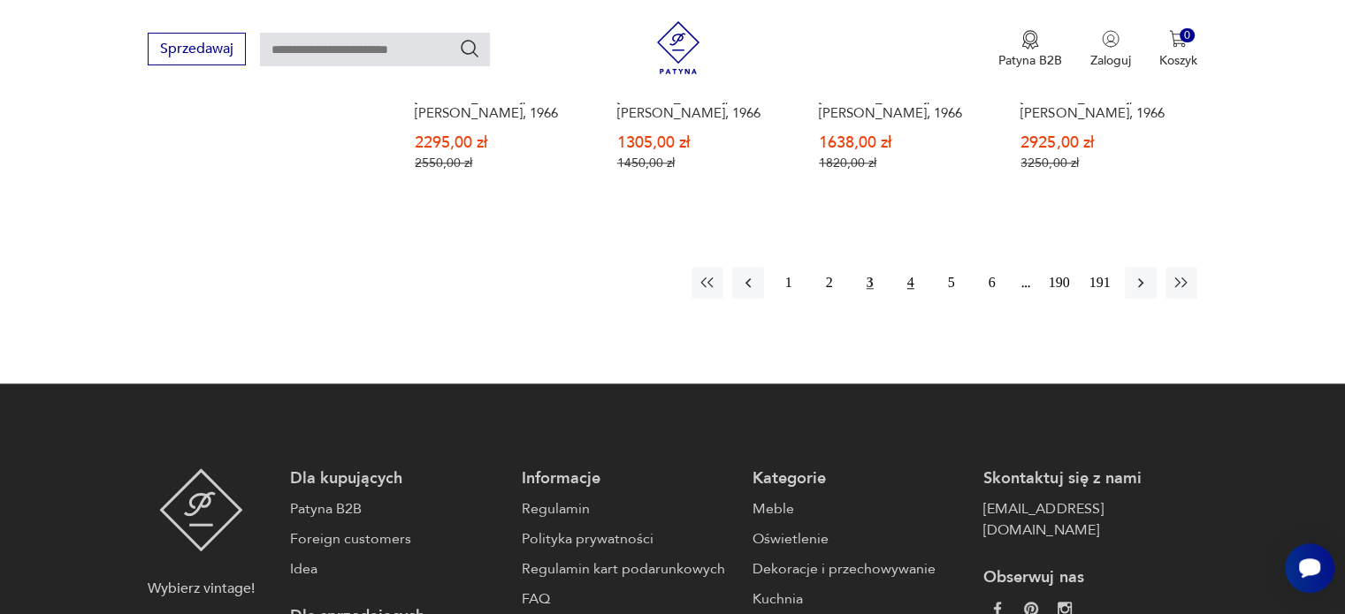
click at [908, 267] on button "4" at bounding box center [911, 283] width 32 height 32
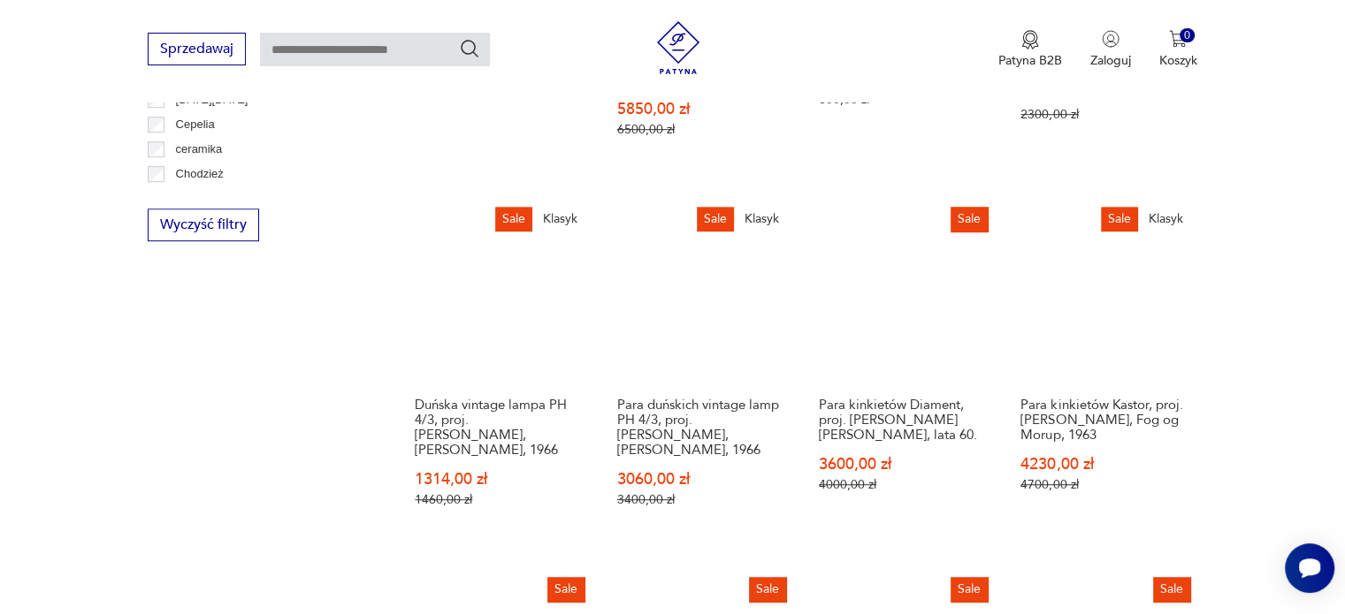
scroll to position [1554, 0]
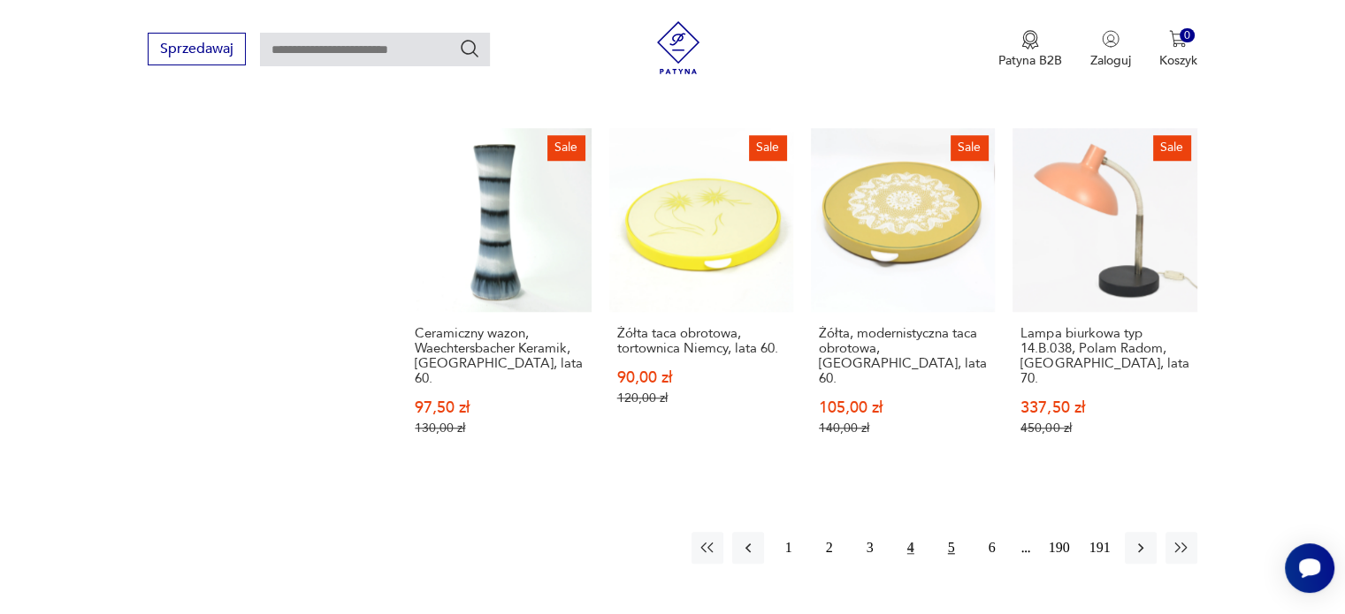
click at [951, 532] on button "5" at bounding box center [951, 548] width 32 height 32
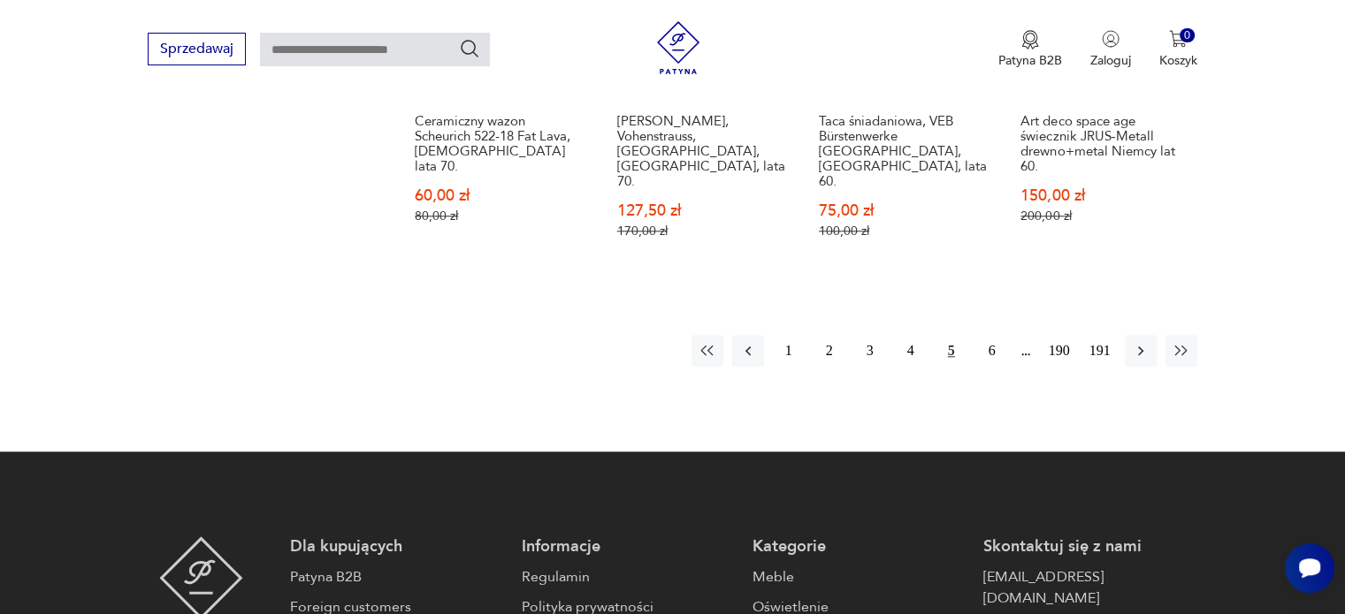
scroll to position [1819, 0]
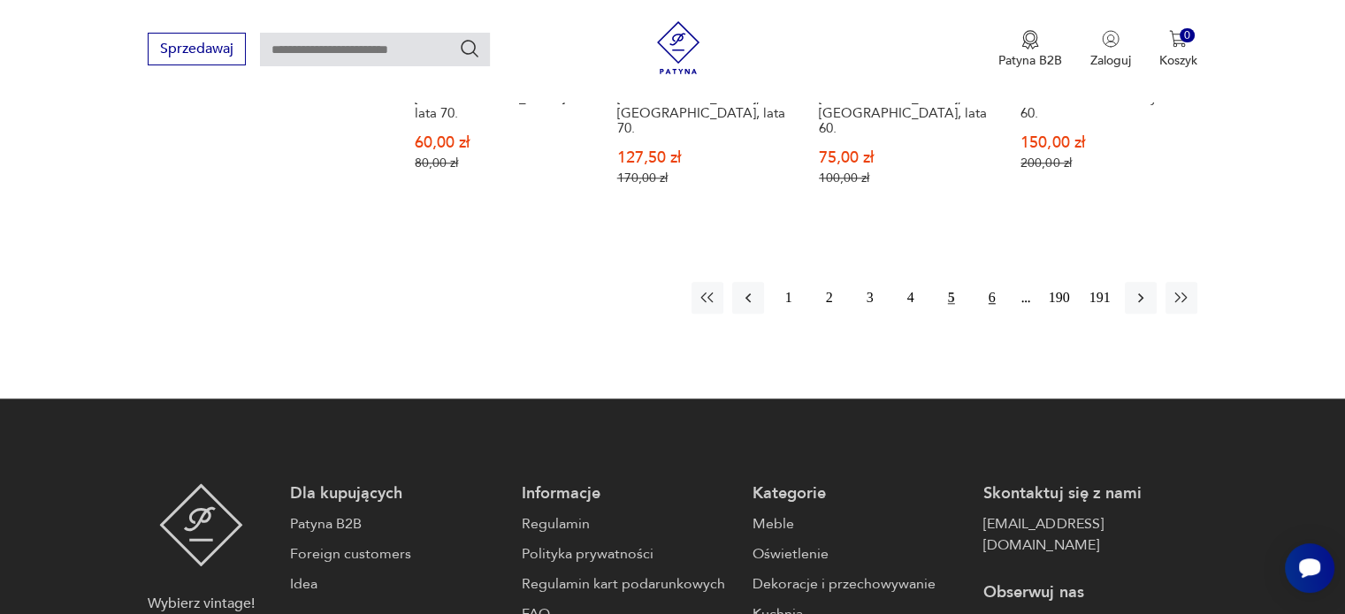
click at [988, 282] on button "6" at bounding box center [992, 298] width 32 height 32
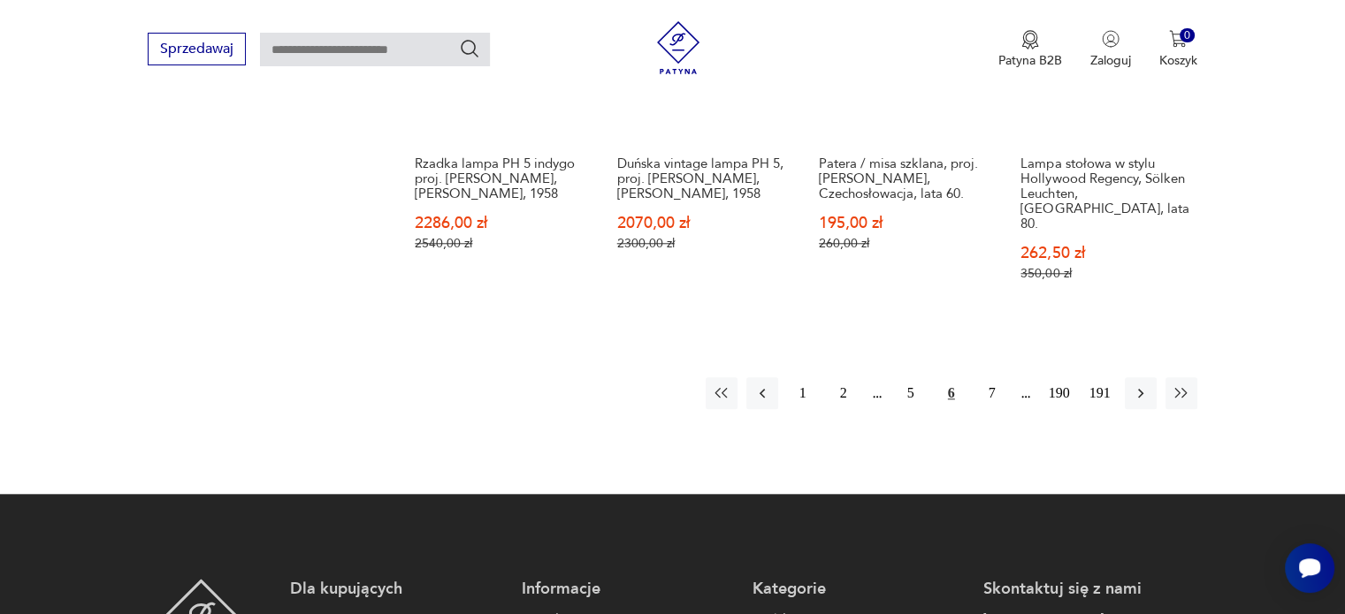
scroll to position [1731, 0]
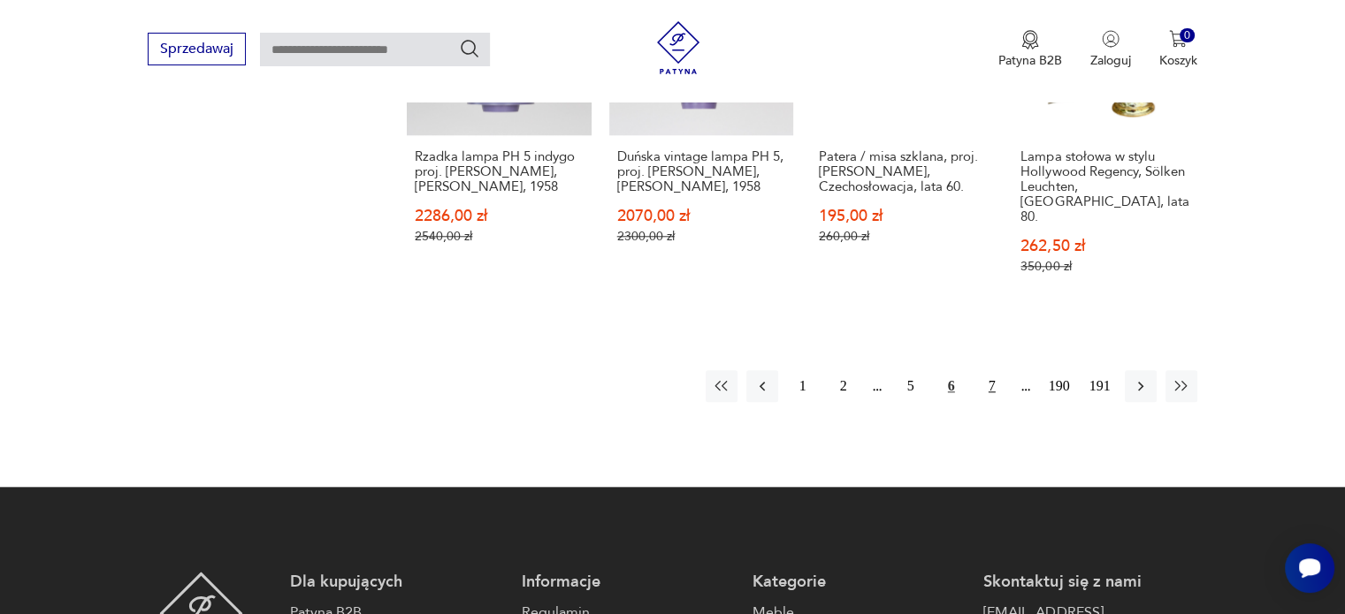
click at [990, 370] on button "7" at bounding box center [992, 386] width 32 height 32
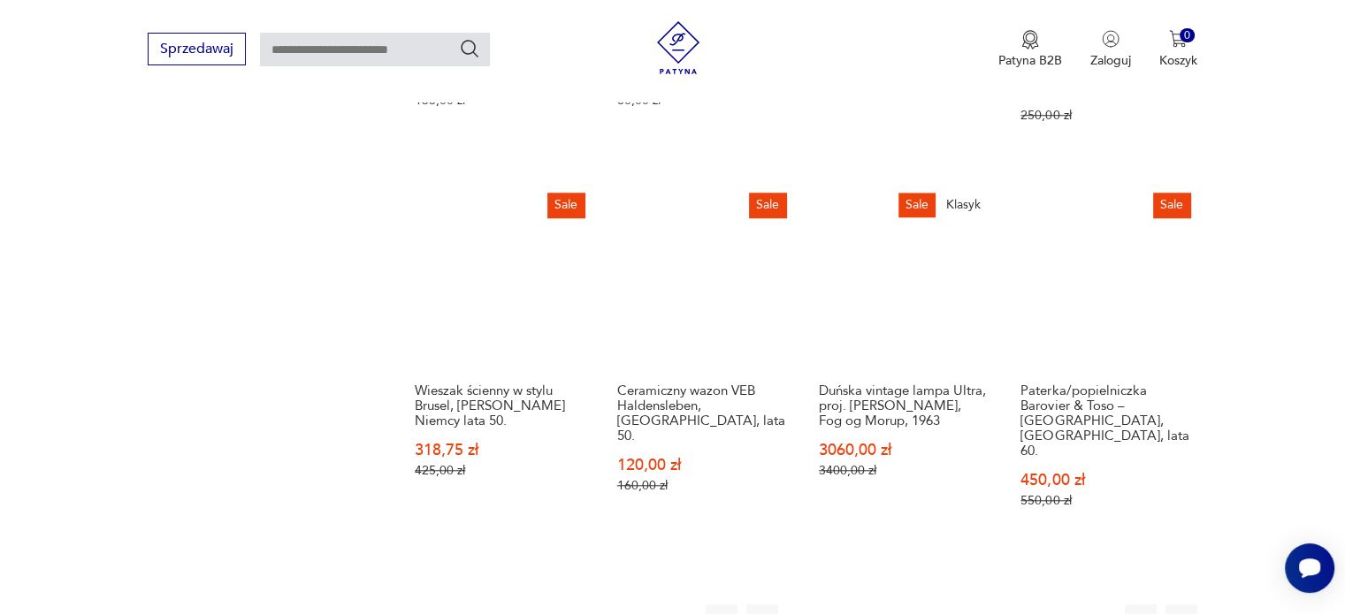
scroll to position [1554, 0]
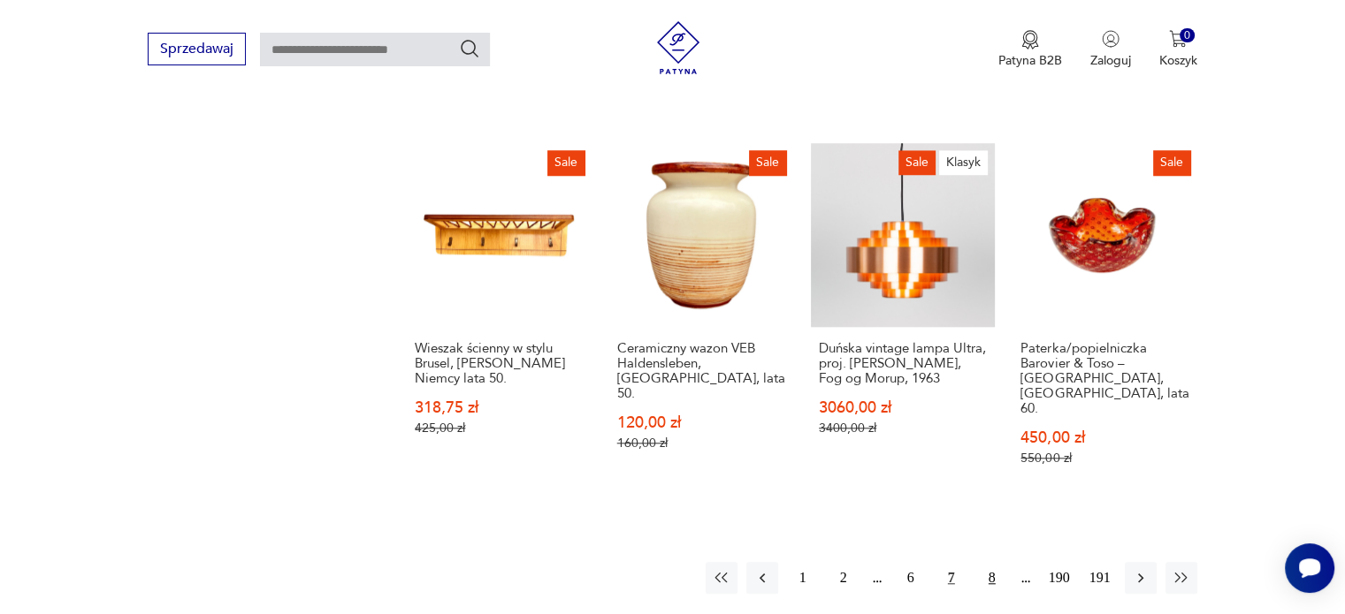
click at [988, 562] on button "8" at bounding box center [992, 578] width 32 height 32
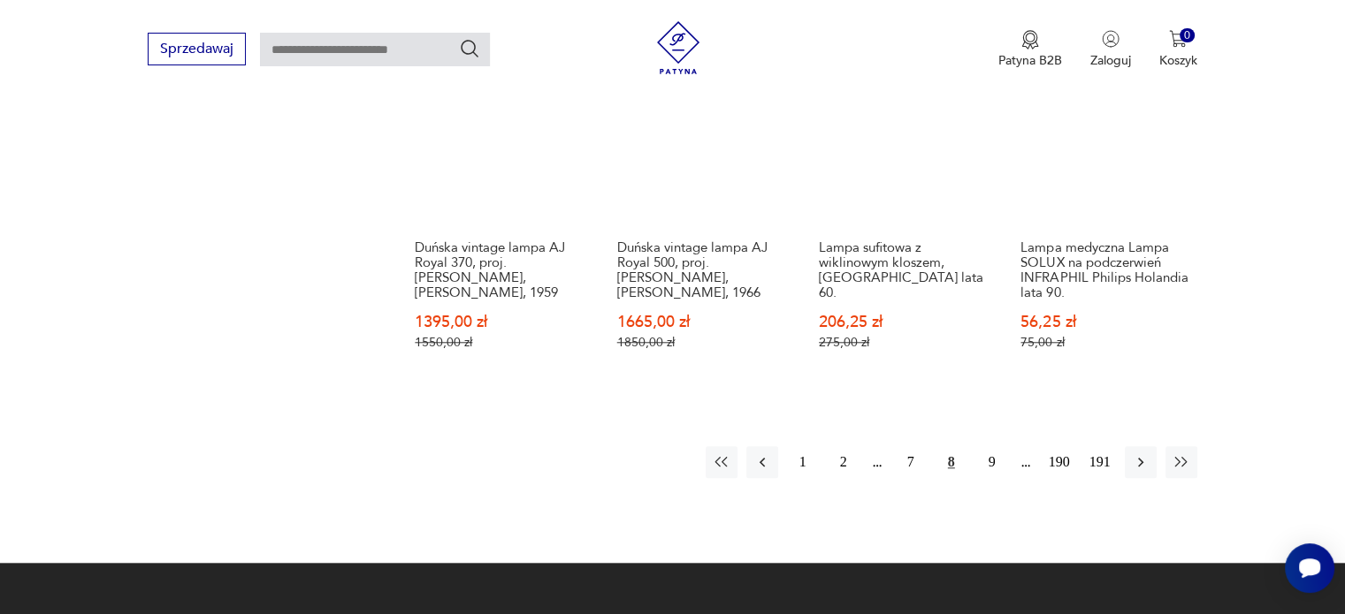
scroll to position [1731, 0]
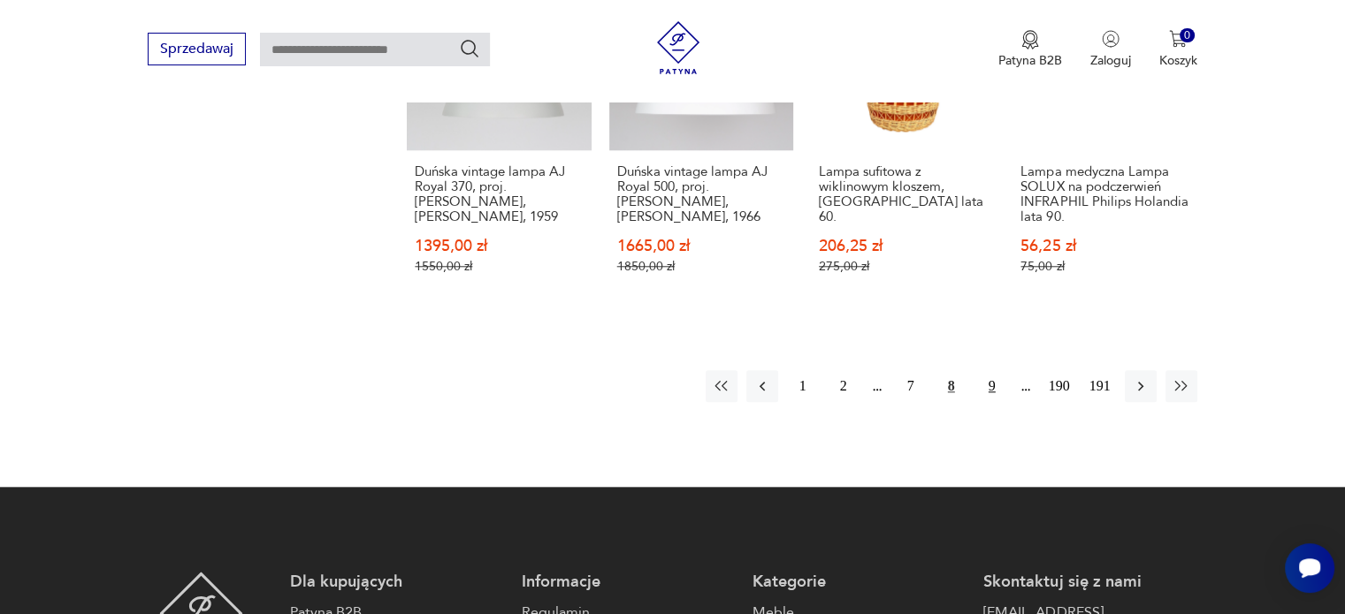
click at [991, 370] on button "9" at bounding box center [992, 386] width 32 height 32
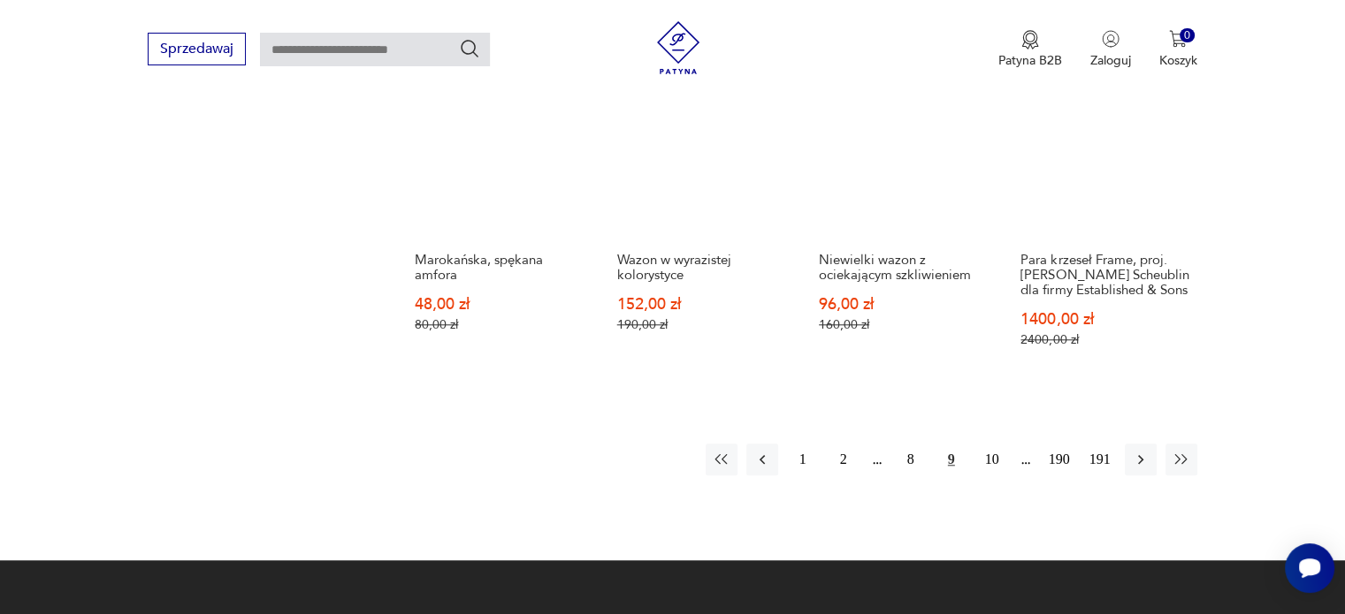
scroll to position [1731, 0]
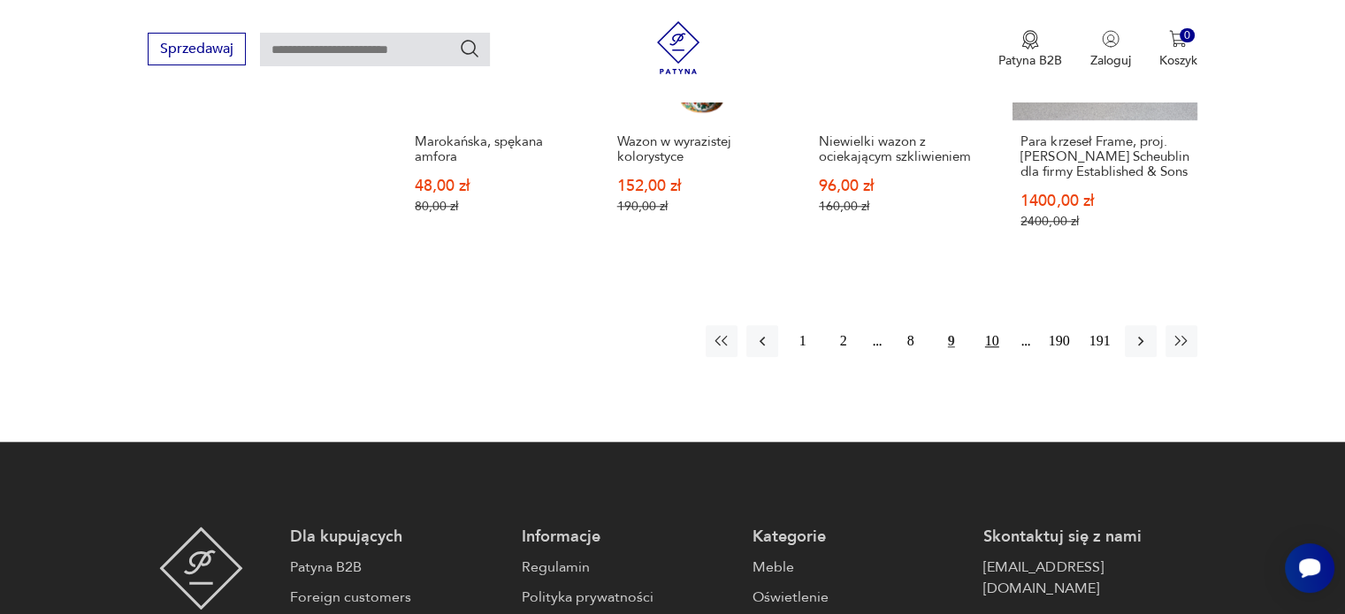
click at [987, 339] on button "10" at bounding box center [992, 341] width 32 height 32
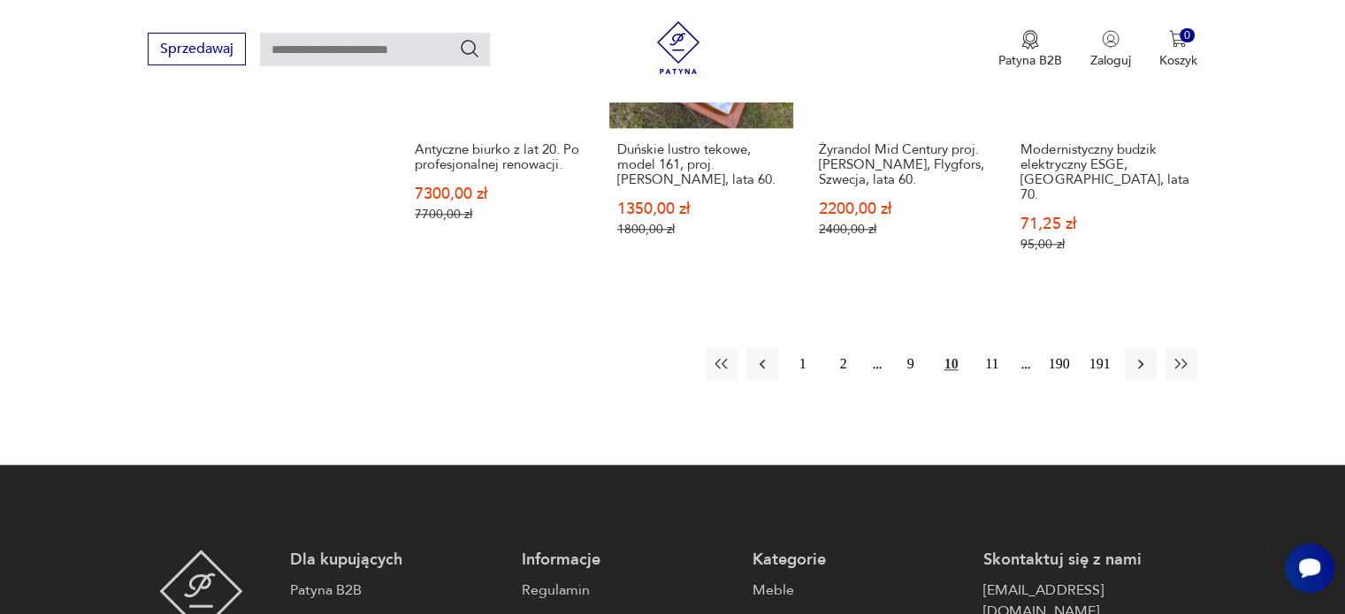
scroll to position [1908, 0]
